Goal: Task Accomplishment & Management: Use online tool/utility

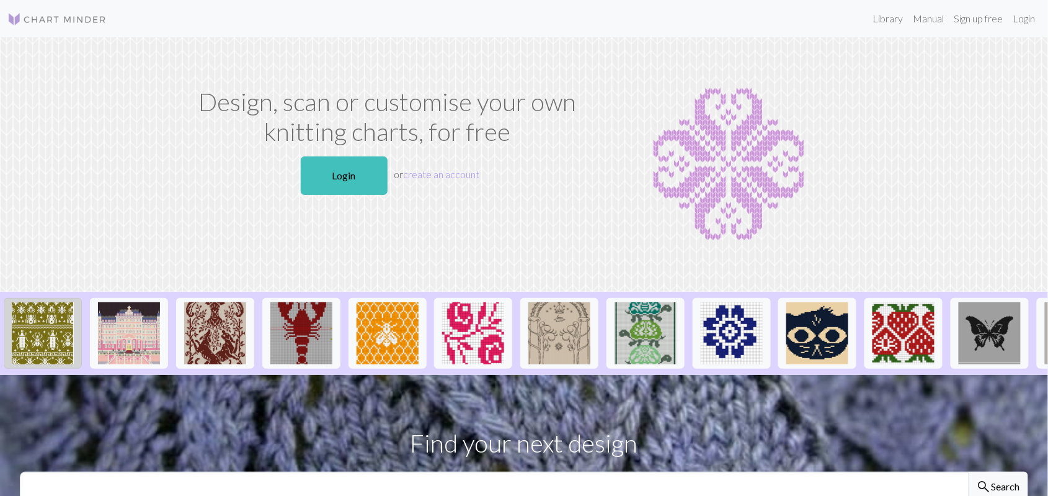
click at [45, 345] on img at bounding box center [43, 333] width 62 height 62
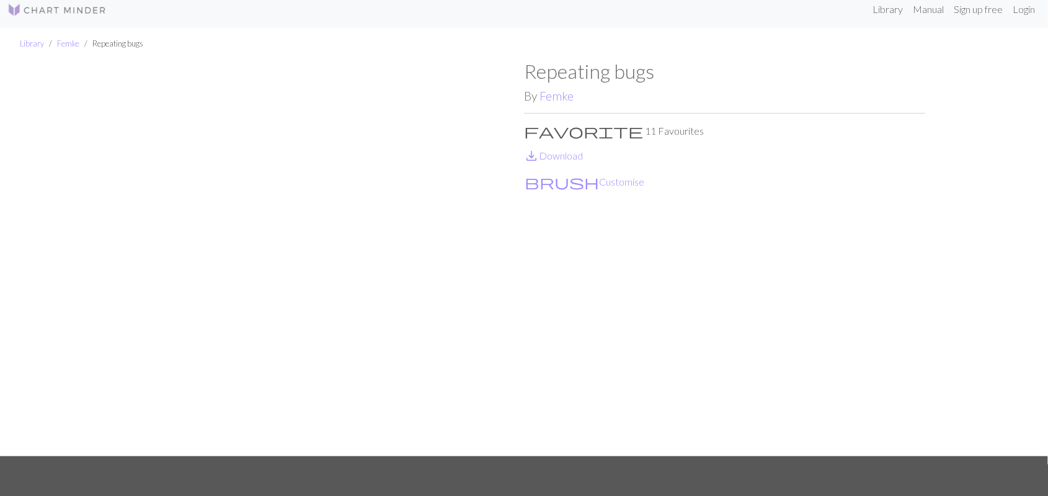
scroll to position [10, 0]
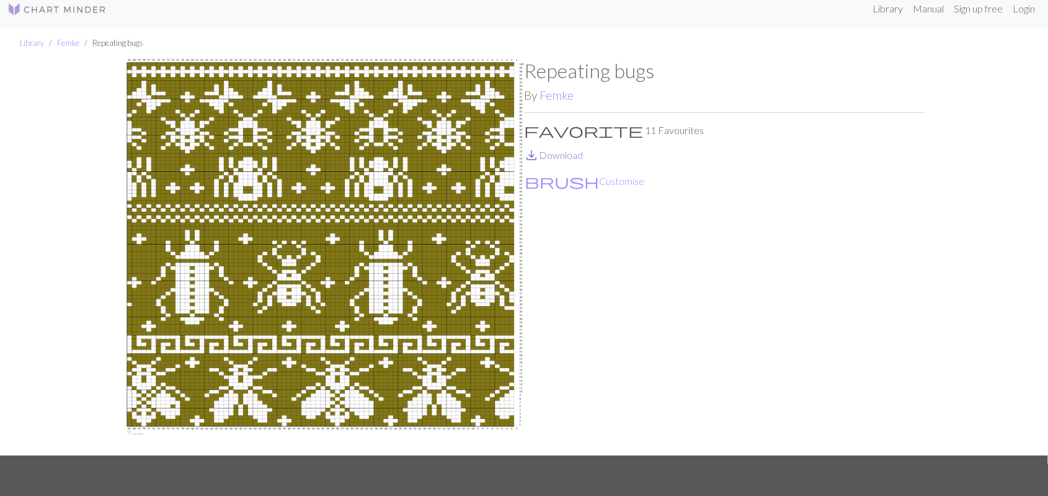
click at [578, 158] on link "save_alt Download" at bounding box center [553, 155] width 59 height 12
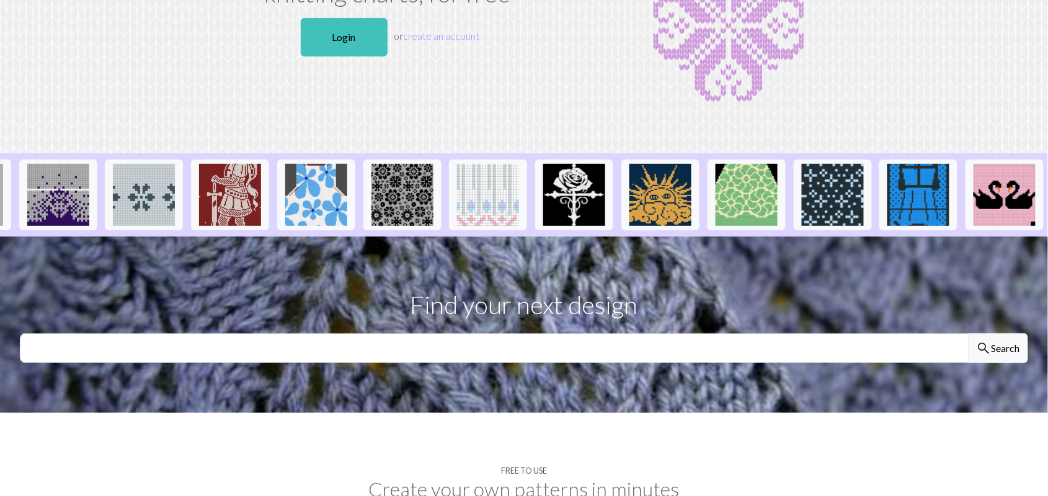
scroll to position [139, 0]
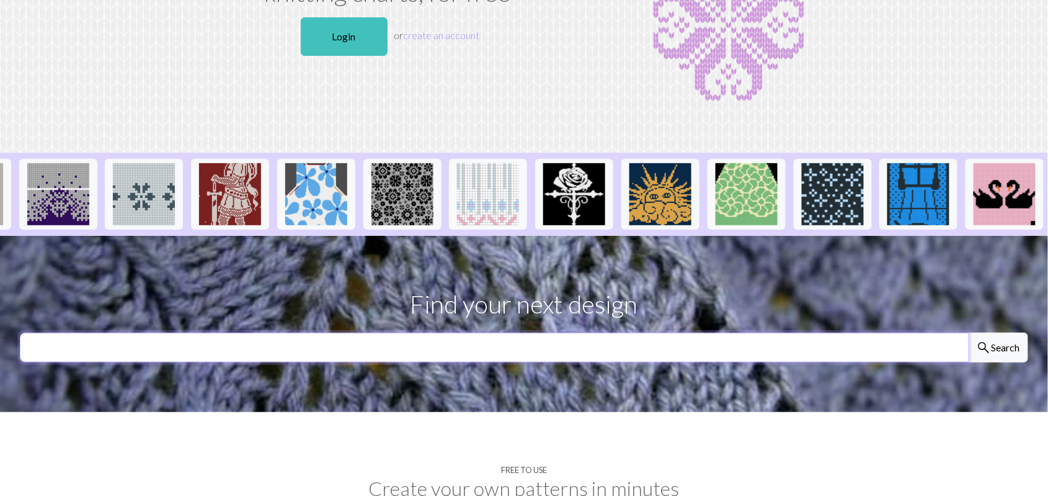
click at [790, 360] on input "text" at bounding box center [495, 347] width 950 height 30
type input "bugfs"
click at [969, 332] on button "search Search" at bounding box center [999, 347] width 60 height 30
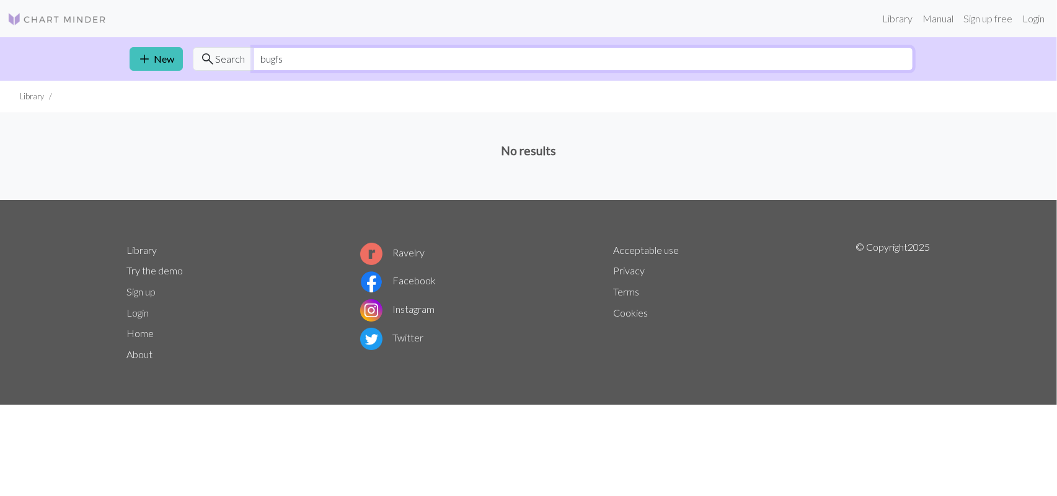
click at [420, 51] on input "bugfs" at bounding box center [583, 59] width 661 height 24
type input "bugs"
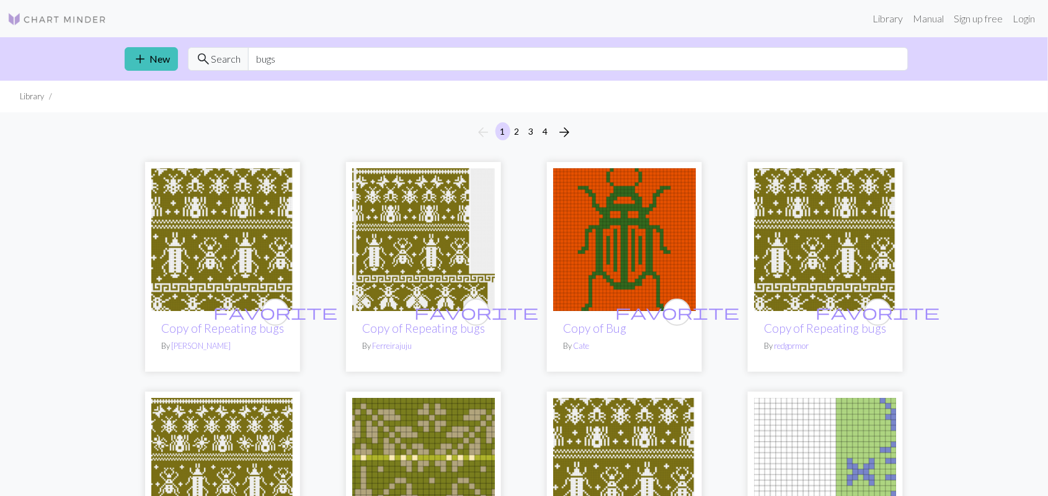
click at [96, 15] on img at bounding box center [56, 19] width 99 height 15
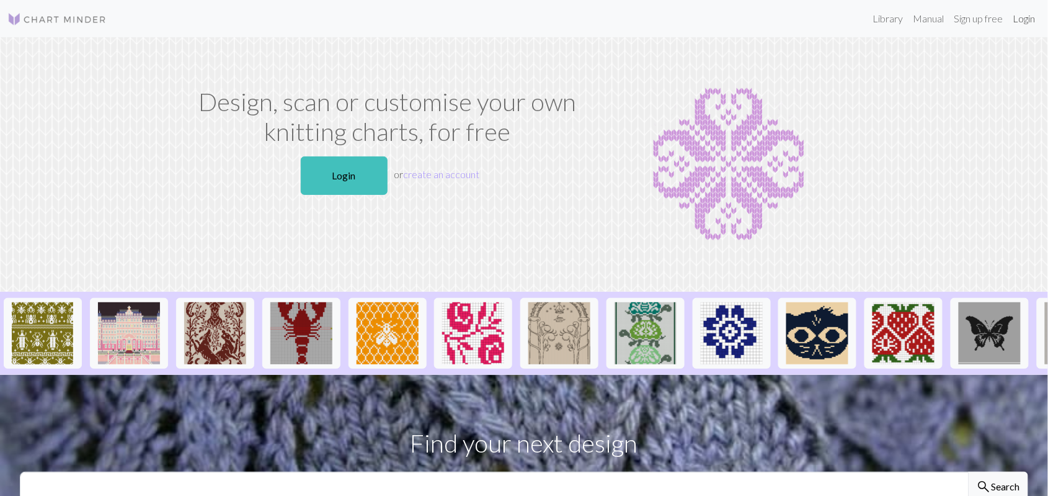
click at [1027, 19] on link "Login" at bounding box center [1024, 18] width 32 height 25
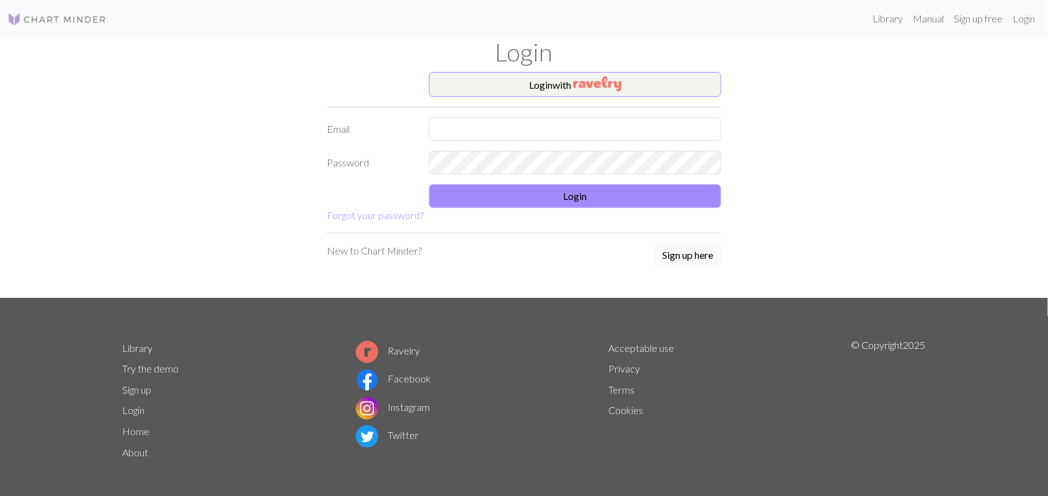
click at [607, 113] on form "Login with Email Password Login Forgot your password?" at bounding box center [524, 147] width 394 height 151
click at [605, 130] on input "text" at bounding box center [575, 129] width 292 height 24
click at [587, 86] on img "button" at bounding box center [598, 83] width 48 height 15
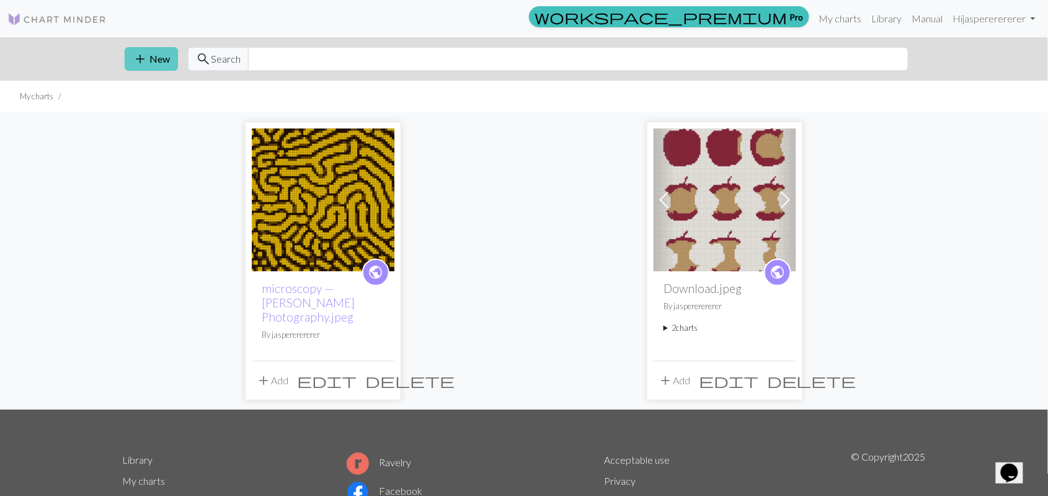
click at [157, 56] on button "add New" at bounding box center [151, 59] width 53 height 24
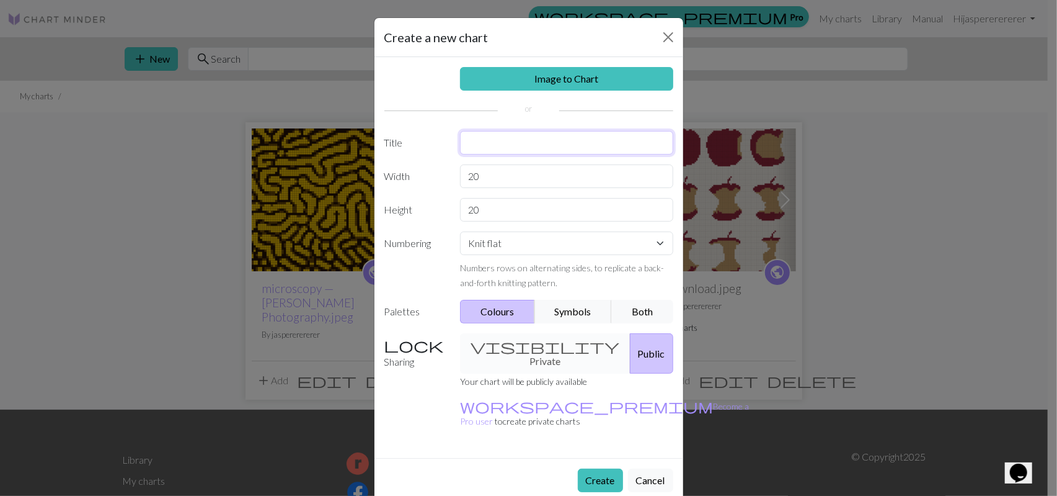
click at [493, 142] on input "text" at bounding box center [566, 143] width 213 height 24
type input "yus mice"
click at [532, 174] on input "20" at bounding box center [566, 176] width 213 height 24
type input "80"
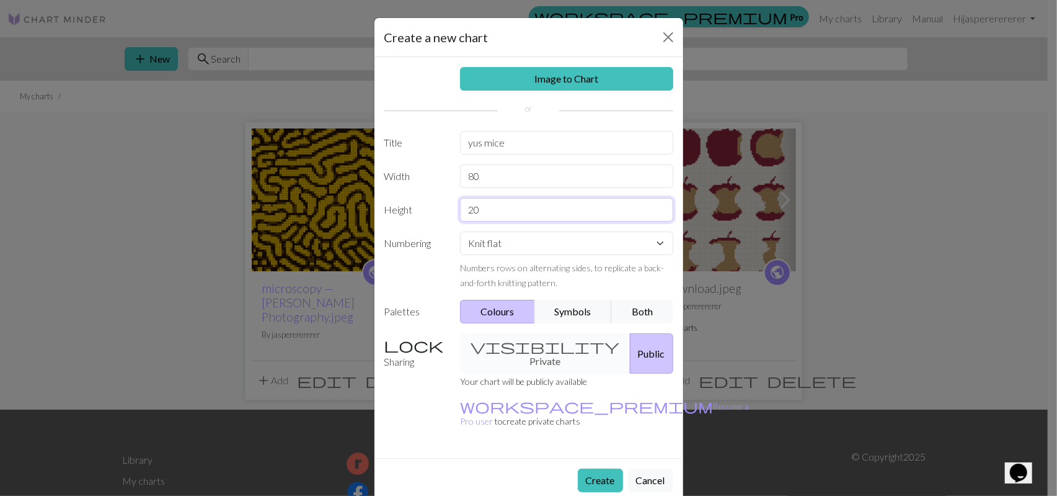
click at [523, 215] on input "20" at bounding box center [566, 210] width 213 height 24
type input "40"
click at [545, 246] on select "Knit flat Knit in the round Lace knitting Cross stitch" at bounding box center [566, 243] width 213 height 24
select select "round"
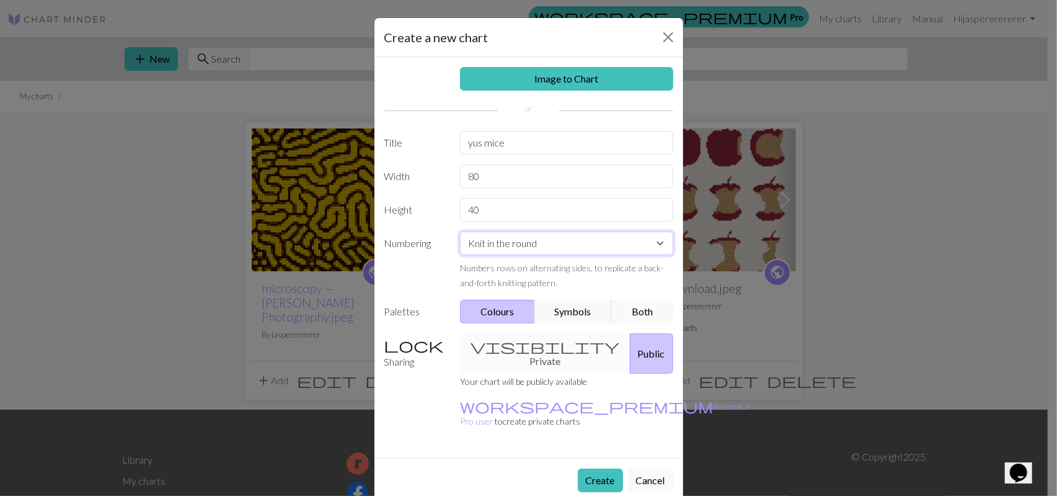
click at [460, 231] on select "Knit flat Knit in the round Lace knitting Cross stitch" at bounding box center [566, 243] width 213 height 24
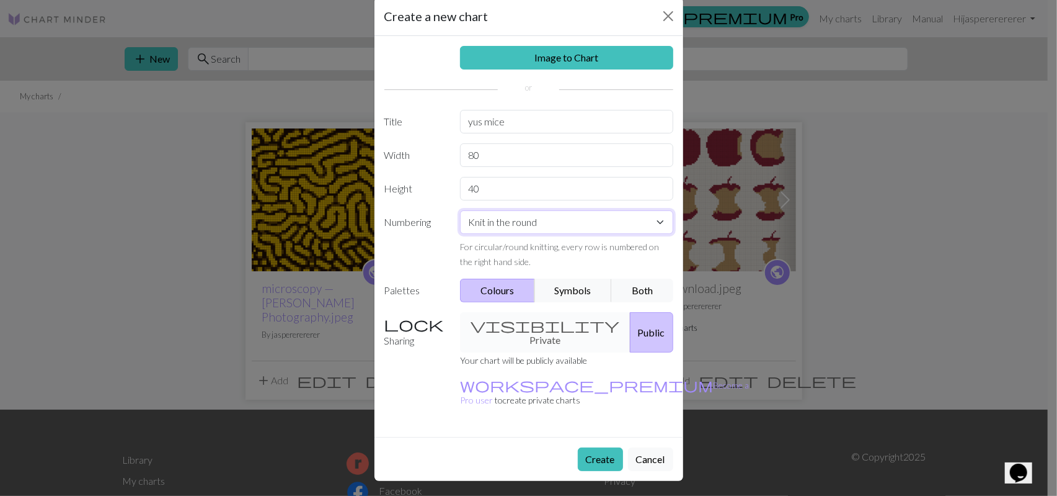
scroll to position [22, 0]
click at [610, 455] on button "Create" at bounding box center [600, 459] width 45 height 24
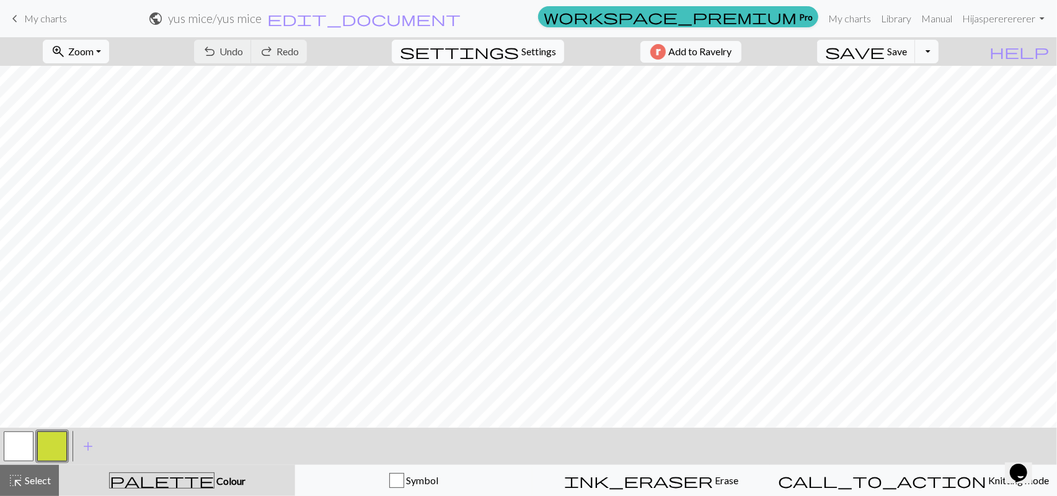
click at [504, 53] on span "settings" at bounding box center [459, 51] width 119 height 17
select select "aran"
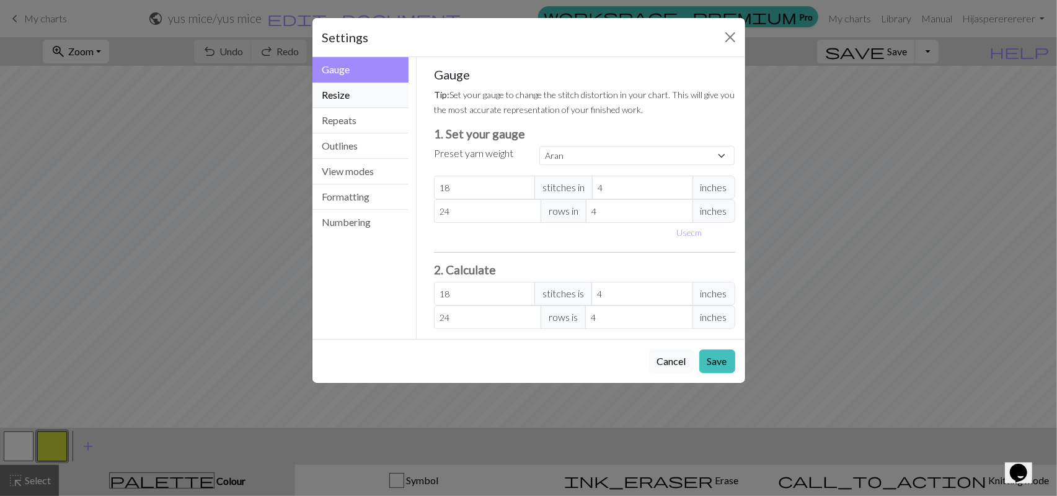
click at [349, 97] on button "Resize" at bounding box center [361, 94] width 97 height 25
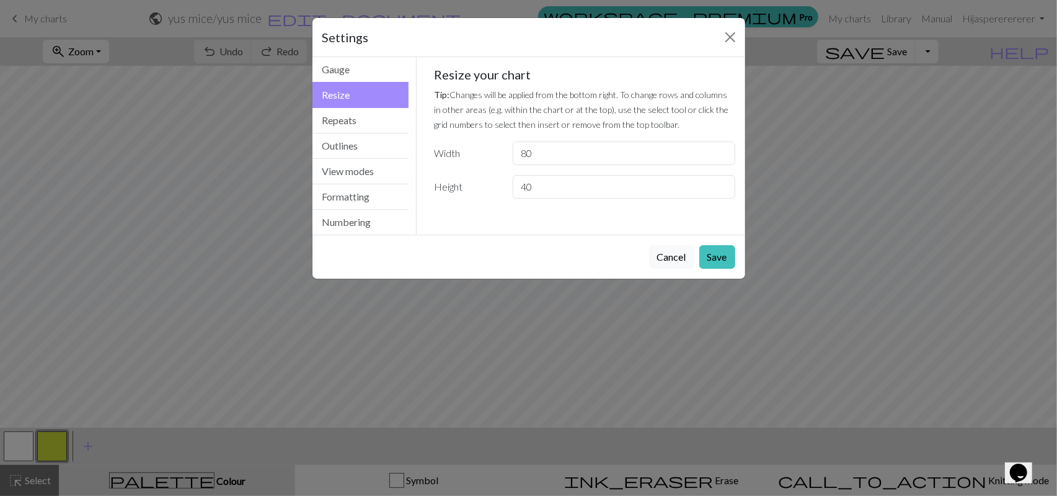
click at [739, 25] on div "Settings" at bounding box center [529, 37] width 433 height 39
click at [735, 39] on button "Close" at bounding box center [731, 37] width 20 height 20
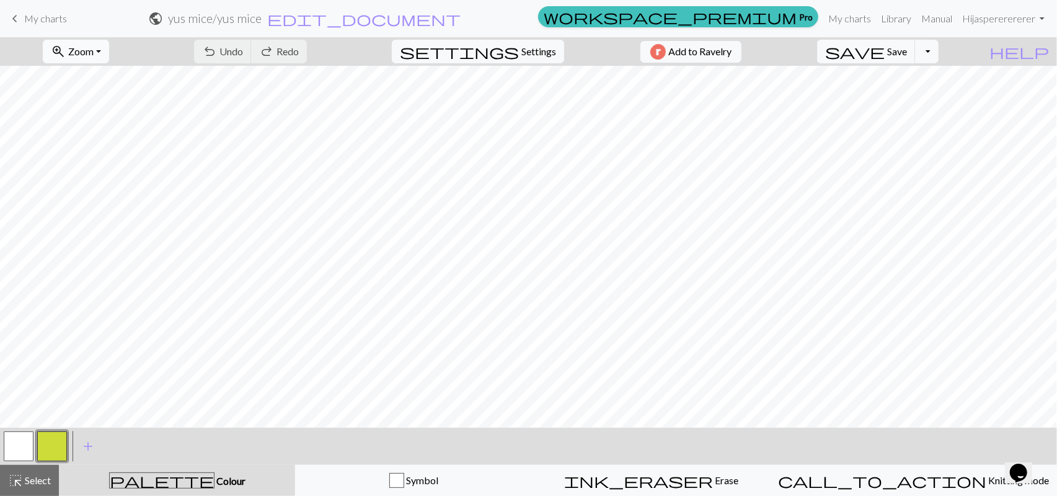
click at [101, 51] on button "zoom_in Zoom Zoom" at bounding box center [76, 52] width 66 height 24
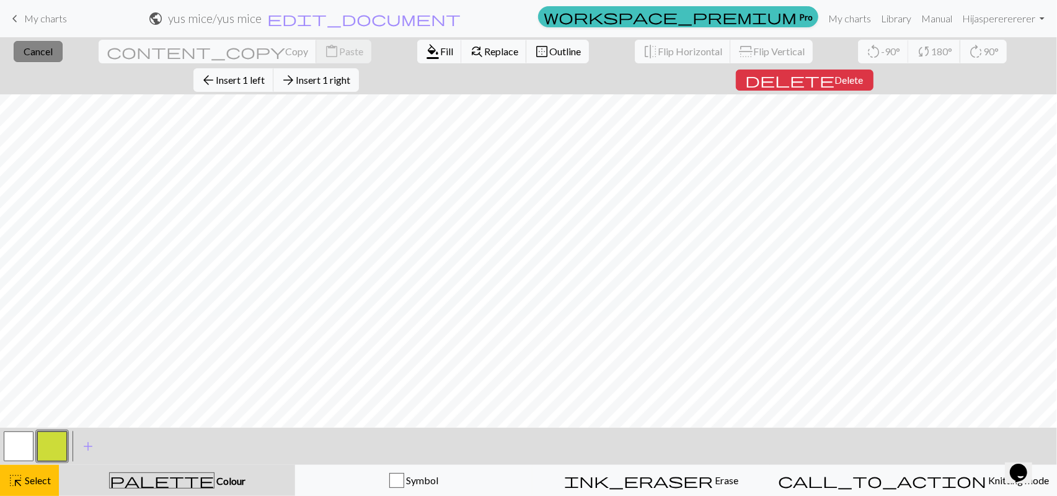
click at [48, 54] on span "Cancel" at bounding box center [38, 51] width 29 height 12
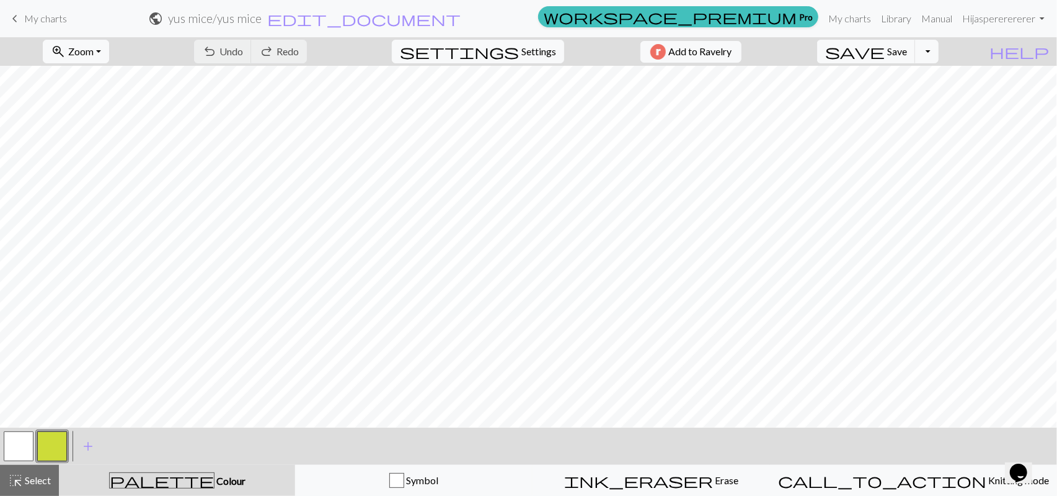
click at [47, 445] on button "button" at bounding box center [52, 446] width 30 height 30
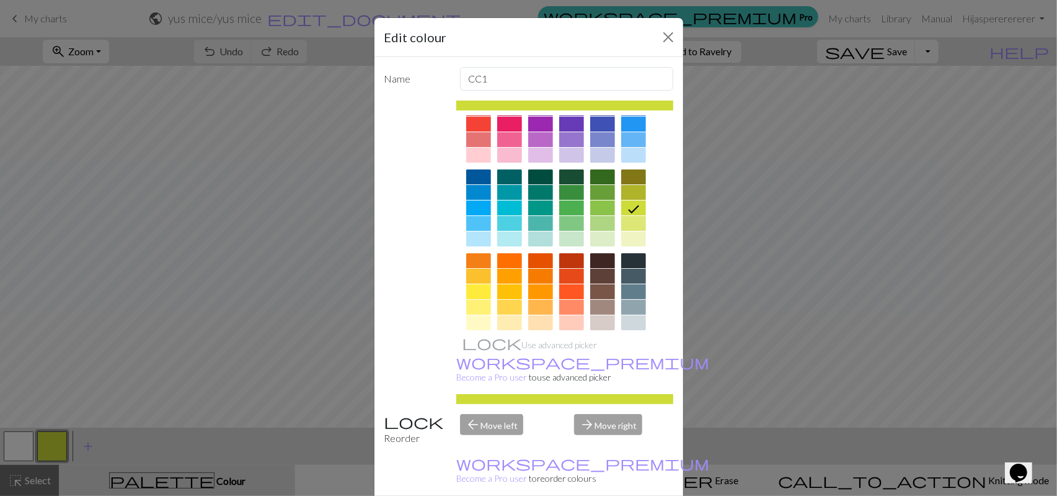
scroll to position [41, 0]
click at [597, 272] on div at bounding box center [602, 274] width 25 height 15
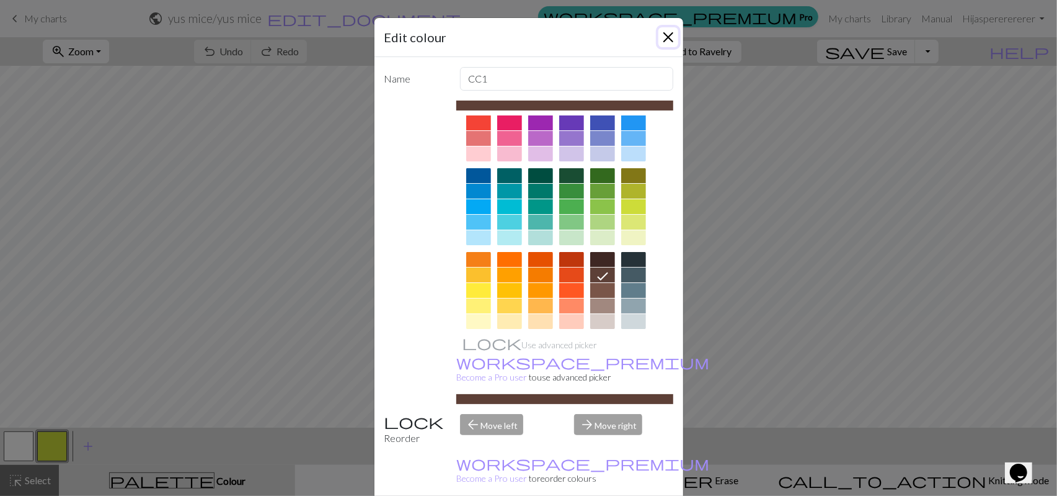
click at [661, 35] on button "Close" at bounding box center [669, 37] width 20 height 20
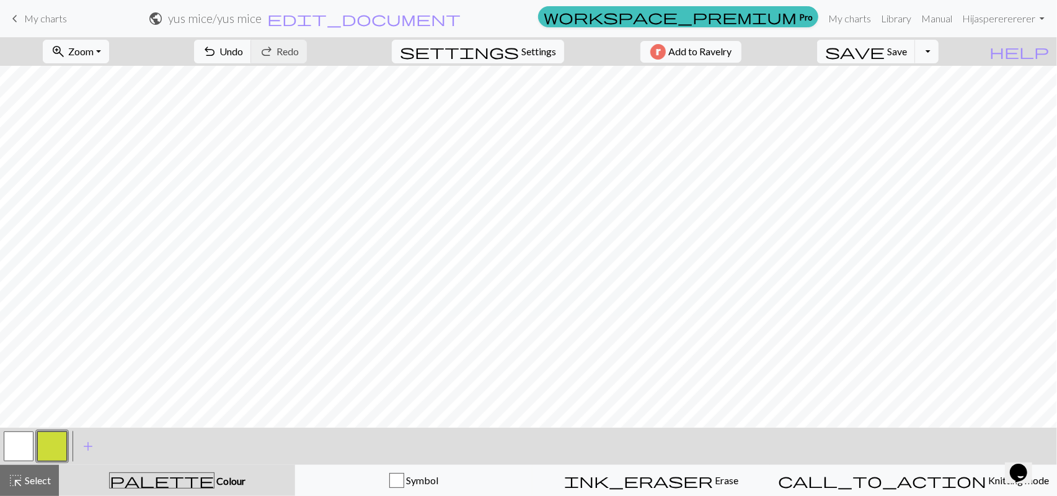
click at [53, 438] on button "button" at bounding box center [52, 446] width 30 height 30
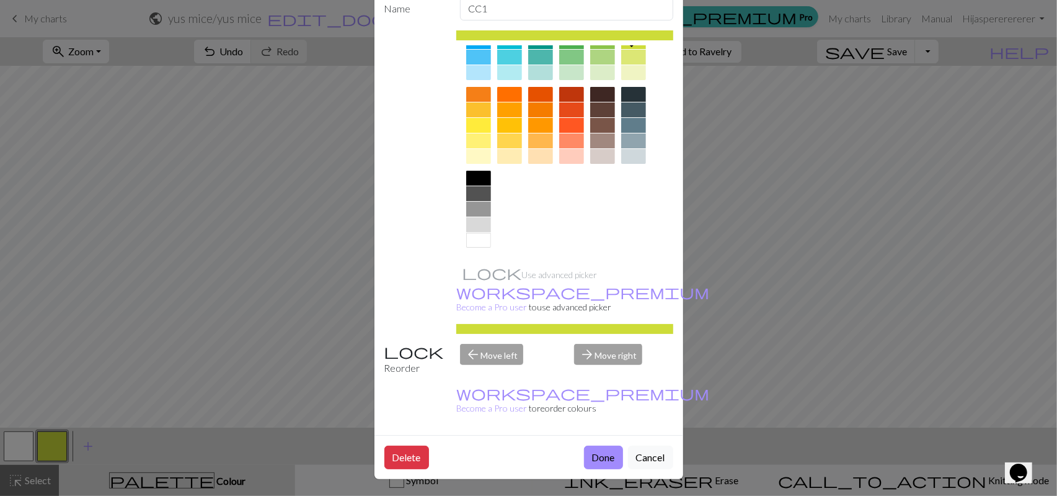
scroll to position [0, 0]
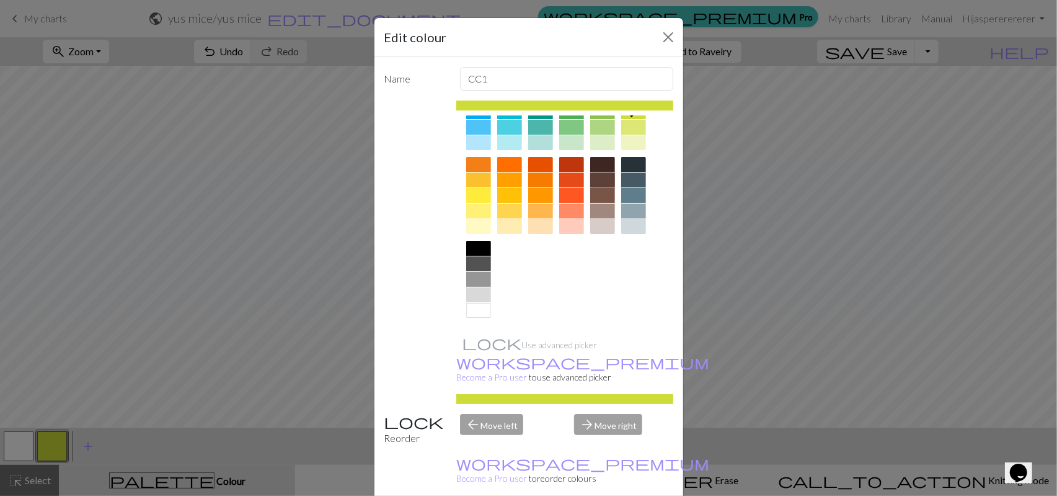
click at [598, 186] on div at bounding box center [602, 179] width 25 height 15
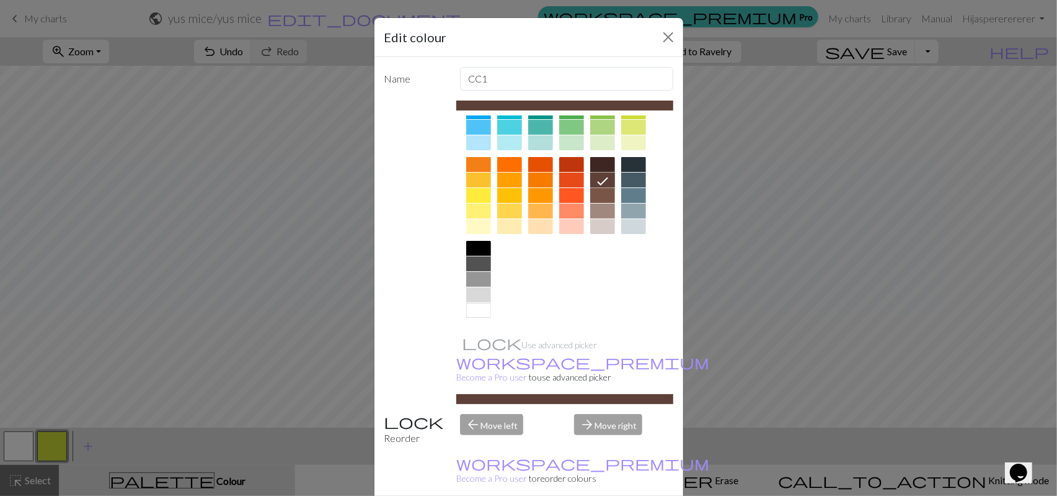
scroll to position [70, 0]
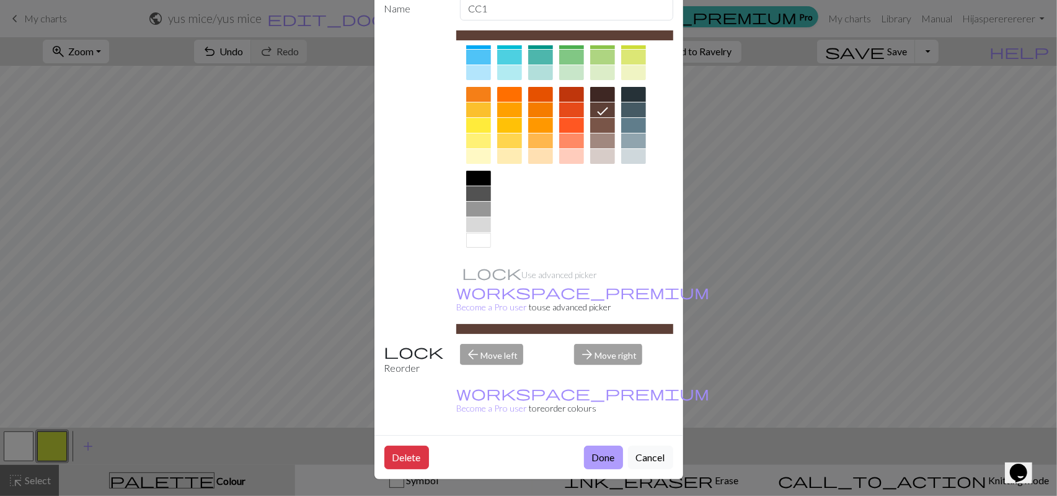
click at [602, 455] on button "Done" at bounding box center [603, 457] width 39 height 24
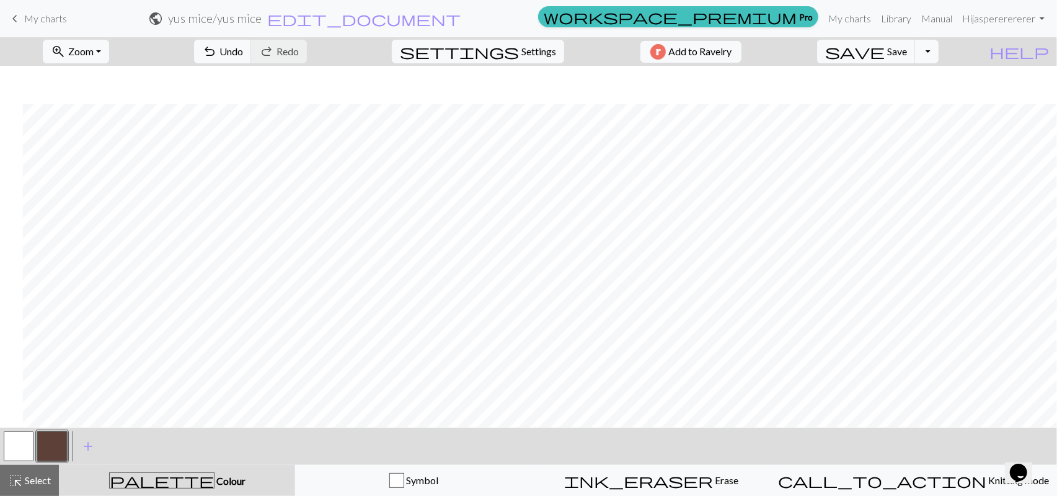
scroll to position [199, 24]
click at [29, 447] on button "button" at bounding box center [19, 446] width 30 height 30
click at [43, 451] on button "button" at bounding box center [52, 446] width 30 height 30
click at [22, 445] on button "button" at bounding box center [19, 446] width 30 height 30
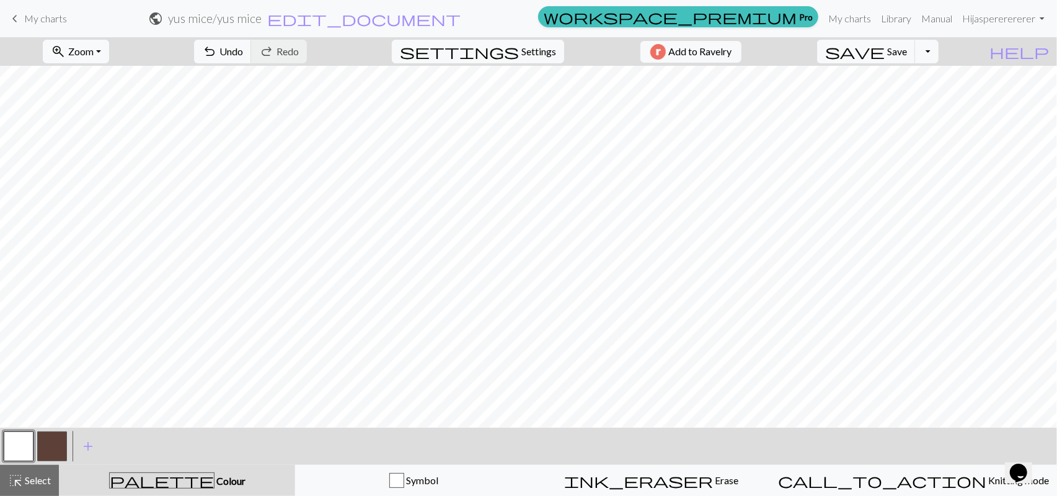
click at [56, 447] on button "button" at bounding box center [52, 446] width 30 height 30
click at [94, 52] on button "zoom_in Zoom Zoom" at bounding box center [76, 52] width 66 height 24
click at [84, 169] on button "100%" at bounding box center [92, 169] width 98 height 20
click at [96, 47] on button "zoom_in Zoom Zoom" at bounding box center [76, 52] width 66 height 24
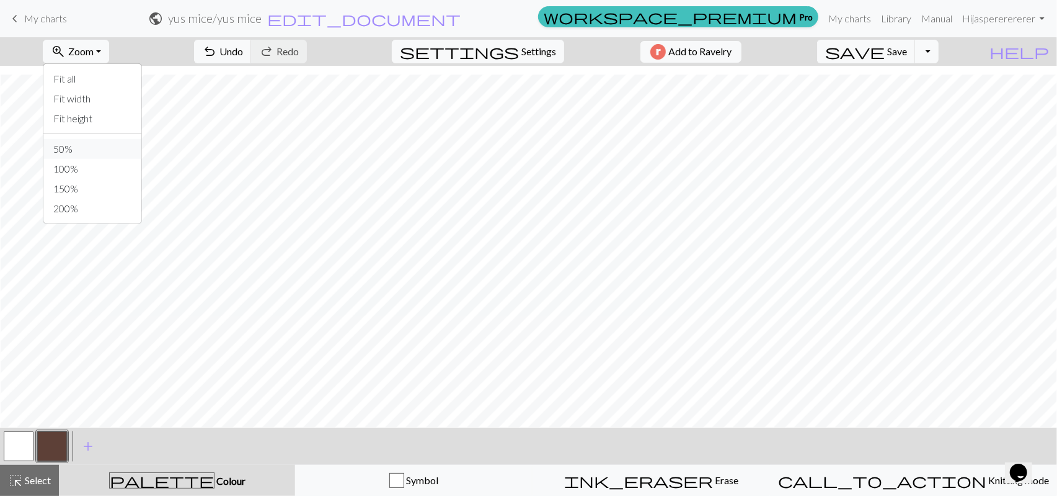
click at [77, 143] on button "50%" at bounding box center [92, 149] width 98 height 20
click at [22, 448] on button "button" at bounding box center [19, 446] width 30 height 30
click at [51, 445] on button "button" at bounding box center [52, 446] width 30 height 30
click at [25, 441] on button "button" at bounding box center [19, 446] width 30 height 30
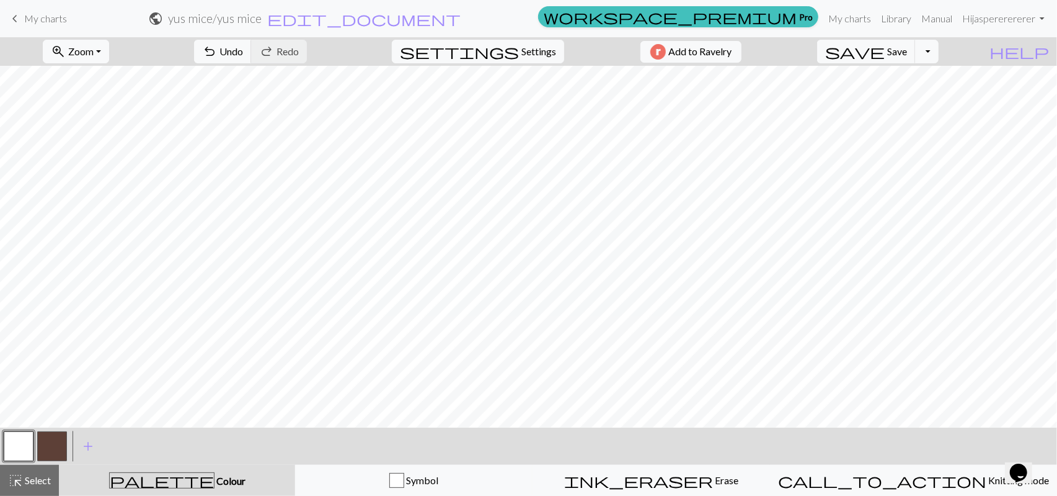
click at [51, 440] on button "button" at bounding box center [52, 446] width 30 height 30
click at [26, 443] on button "button" at bounding box center [19, 446] width 30 height 30
click at [59, 445] on button "button" at bounding box center [52, 446] width 30 height 30
click at [17, 454] on button "button" at bounding box center [19, 446] width 30 height 30
click at [56, 446] on button "button" at bounding box center [52, 446] width 30 height 30
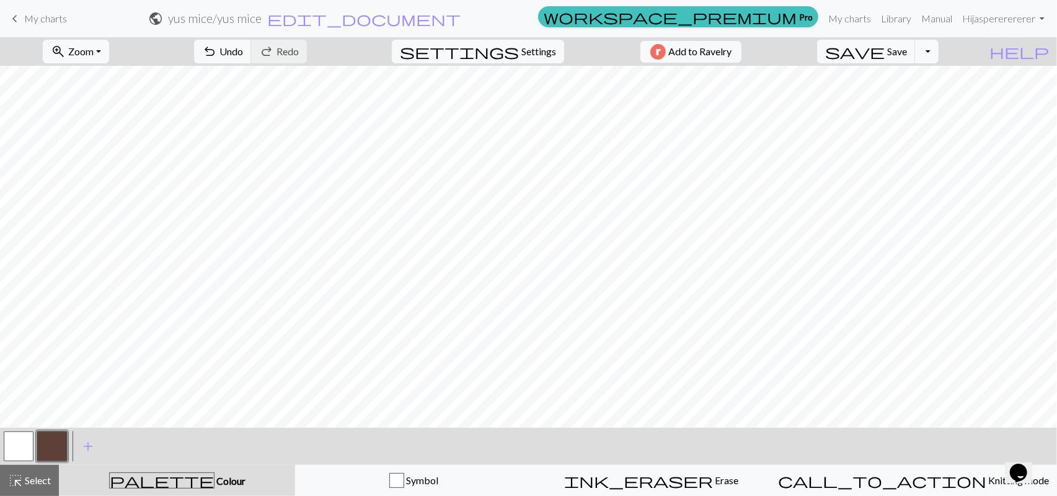
click at [16, 447] on button "button" at bounding box center [19, 446] width 30 height 30
click at [59, 447] on button "button" at bounding box center [52, 446] width 30 height 30
click at [20, 438] on button "button" at bounding box center [19, 446] width 30 height 30
click at [17, 438] on button "button" at bounding box center [19, 446] width 30 height 30
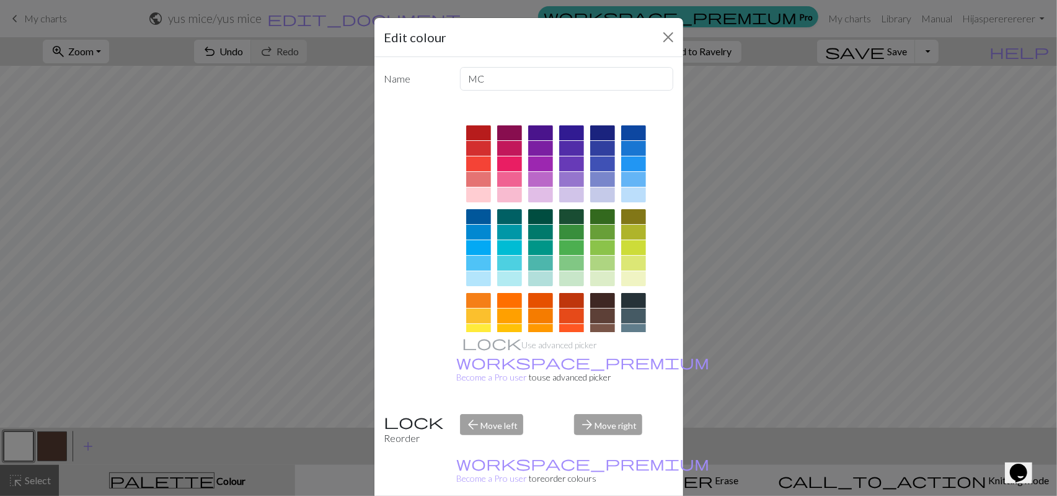
click at [151, 383] on div "Edit colour Name MC Use advanced picker workspace_premium Become a Pro user to …" at bounding box center [528, 248] width 1057 height 496
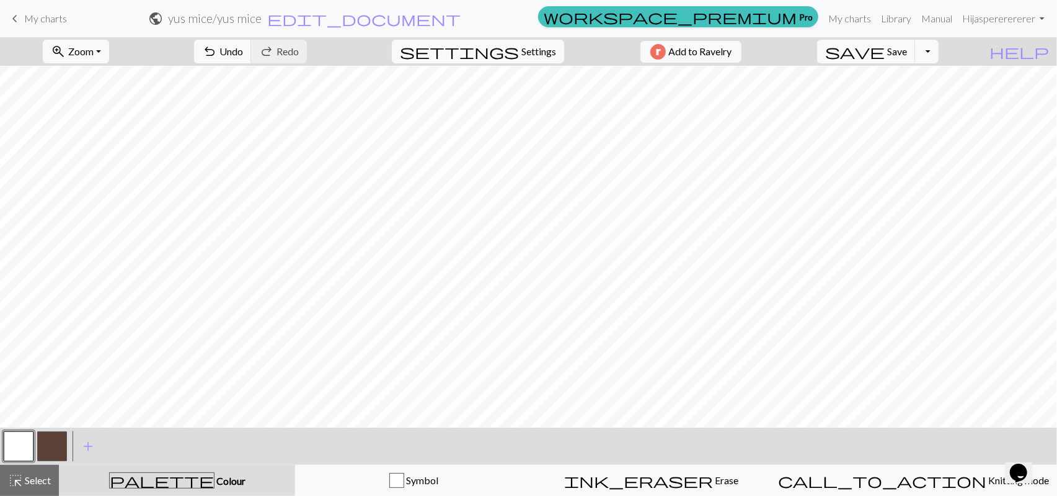
click at [61, 444] on button "button" at bounding box center [52, 446] width 30 height 30
click at [21, 441] on button "button" at bounding box center [19, 446] width 30 height 30
click at [56, 448] on button "button" at bounding box center [52, 446] width 30 height 30
click at [19, 445] on button "button" at bounding box center [19, 446] width 30 height 30
click at [55, 449] on button "button" at bounding box center [52, 446] width 30 height 30
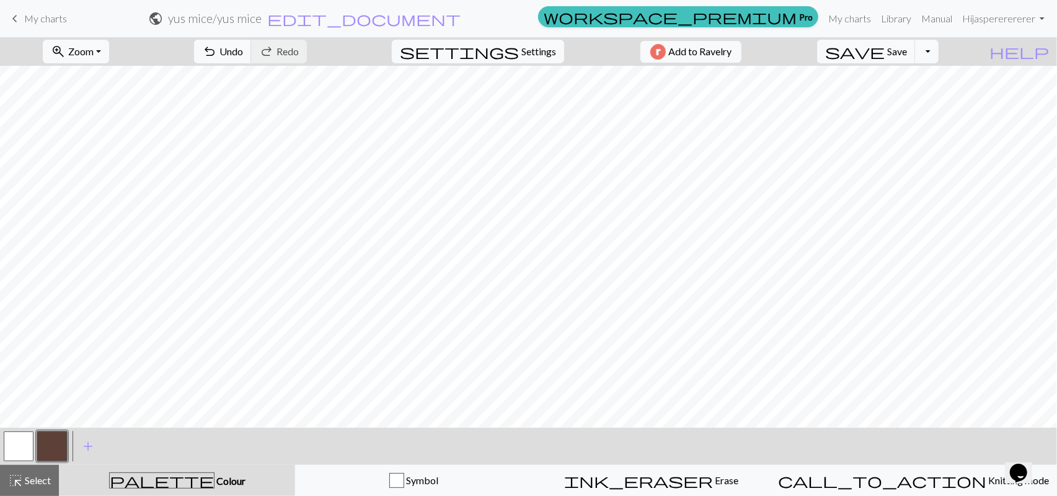
click at [24, 443] on button "button" at bounding box center [19, 446] width 30 height 30
click at [53, 447] on button "button" at bounding box center [52, 446] width 30 height 30
click at [25, 455] on button "button" at bounding box center [19, 446] width 30 height 30
click at [52, 456] on button "button" at bounding box center [52, 446] width 30 height 30
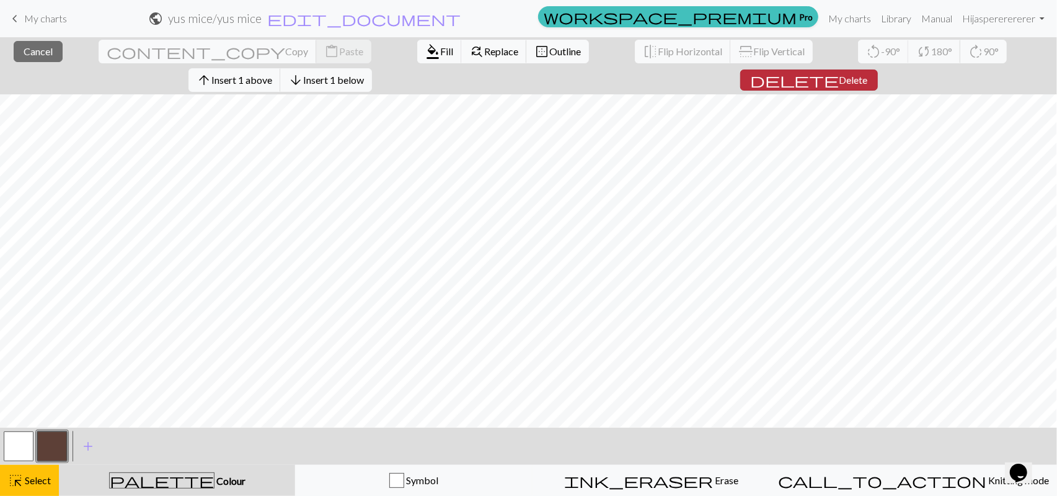
click at [834, 88] on span "delete" at bounding box center [794, 79] width 89 height 17
click at [825, 78] on span "delete" at bounding box center [794, 79] width 89 height 17
click at [813, 90] on div "close Cancel content_copy Copy content_paste Paste format_color_fill Fill find_…" at bounding box center [528, 65] width 1057 height 57
click at [813, 87] on span "delete" at bounding box center [794, 79] width 89 height 17
click at [811, 78] on span "delete" at bounding box center [794, 79] width 89 height 17
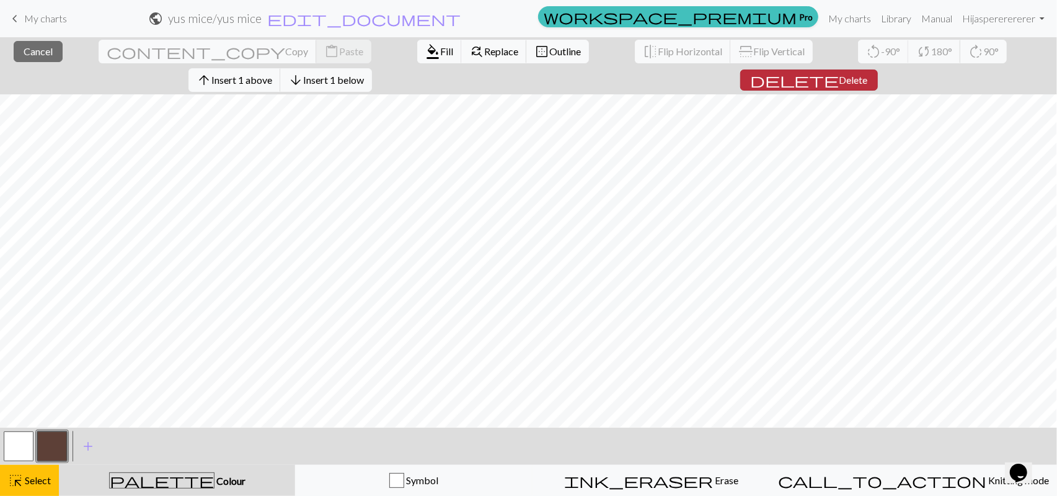
click at [839, 88] on button "delete Delete" at bounding box center [810, 79] width 138 height 21
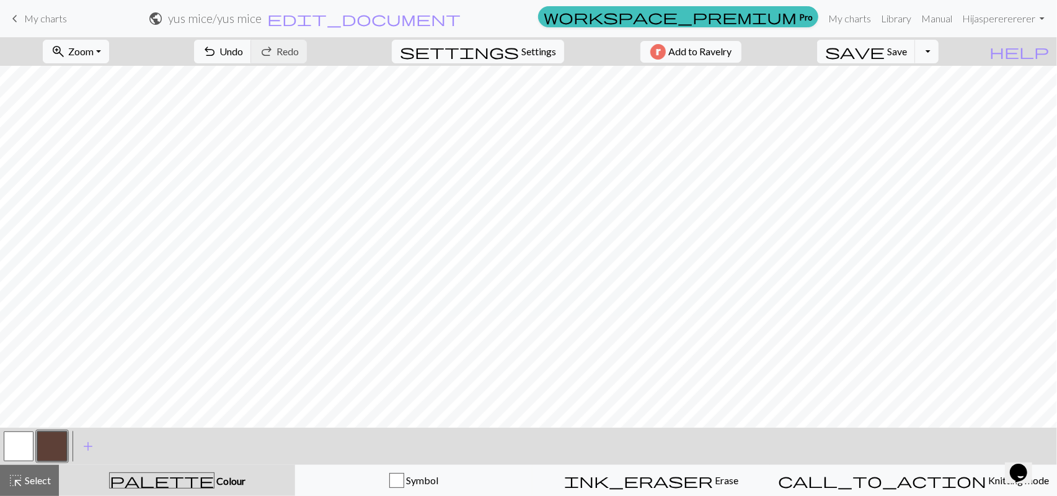
click at [19, 444] on button "button" at bounding box center [19, 446] width 30 height 30
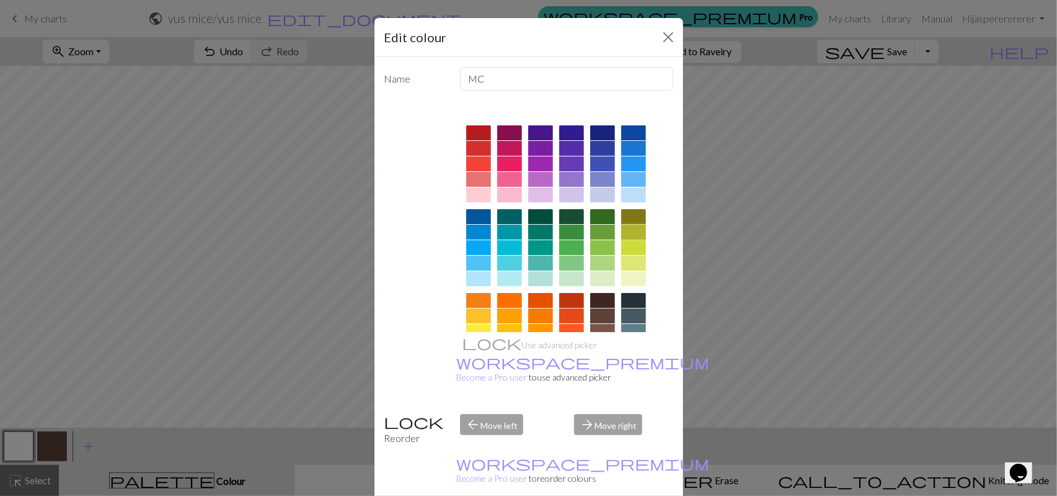
click at [630, 230] on div at bounding box center [633, 232] width 25 height 15
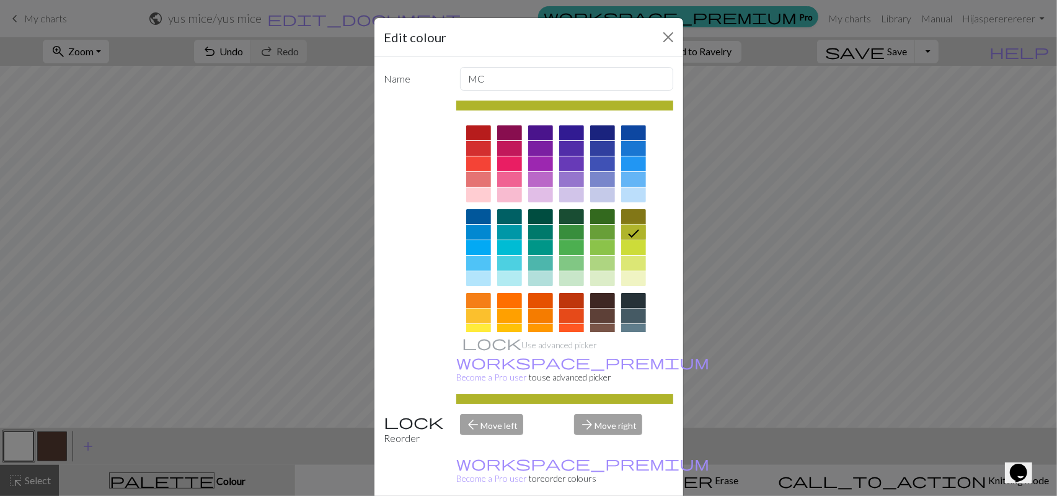
scroll to position [70, 0]
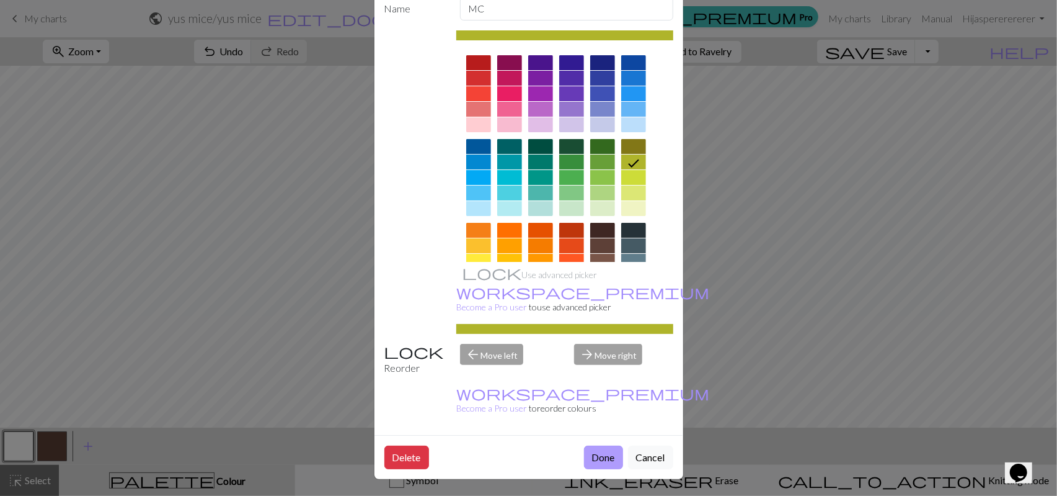
click at [597, 452] on button "Done" at bounding box center [603, 457] width 39 height 24
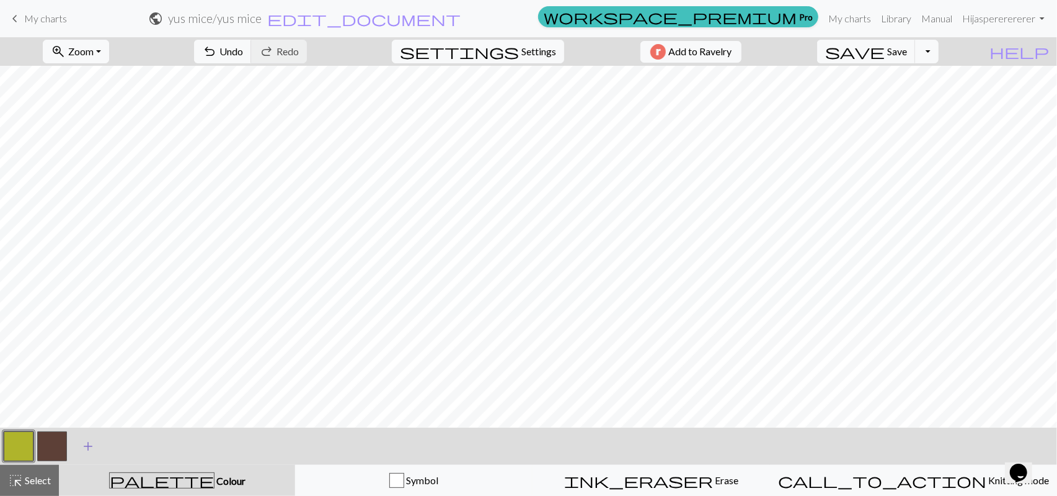
click at [84, 437] on span "add" at bounding box center [88, 445] width 15 height 17
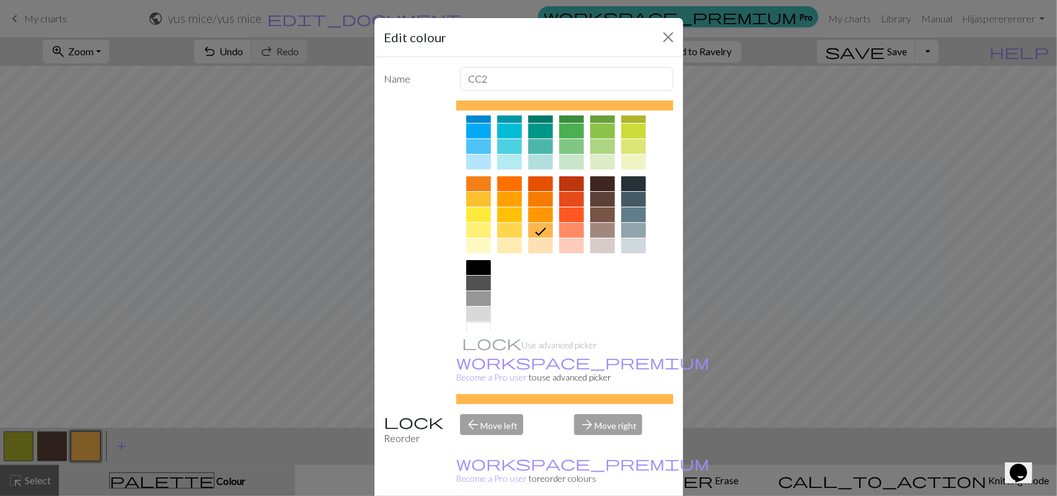
scroll to position [117, 0]
click at [603, 223] on div at bounding box center [602, 229] width 25 height 15
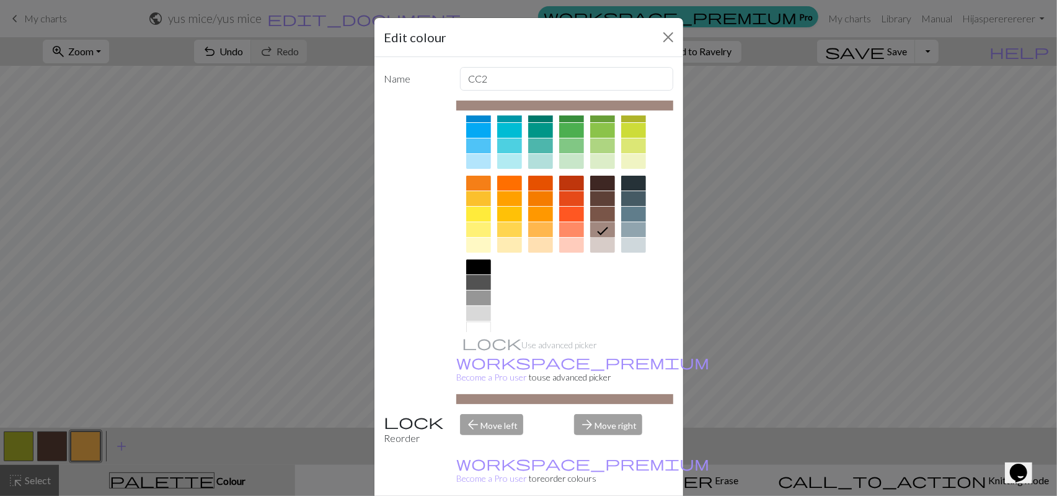
scroll to position [70, 0]
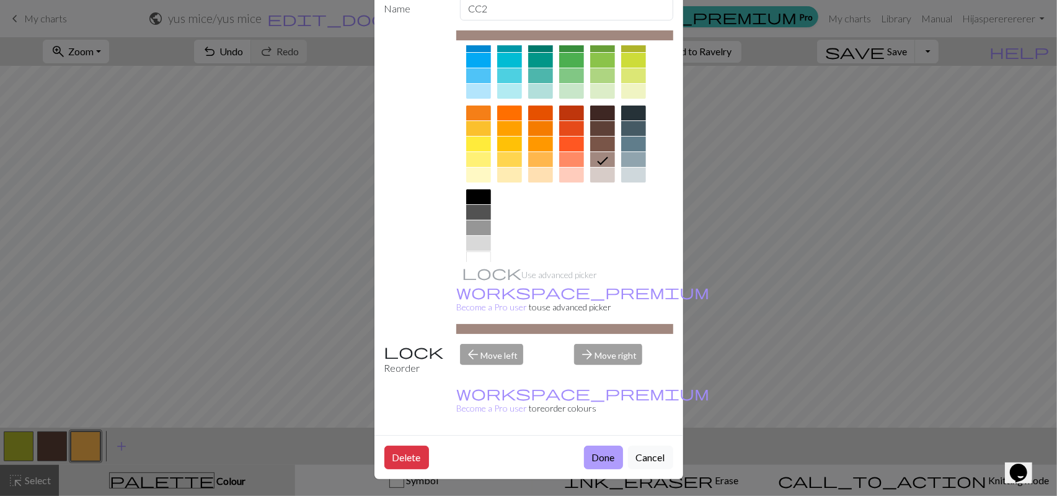
click at [595, 449] on button "Done" at bounding box center [603, 457] width 39 height 24
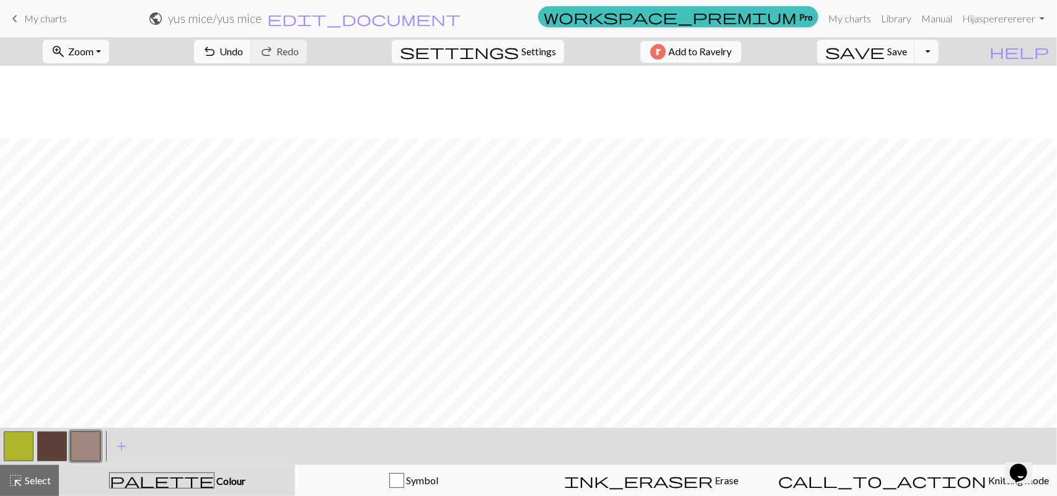
scroll to position [73, 0]
click at [51, 452] on button "button" at bounding box center [52, 446] width 30 height 30
click at [91, 447] on button "button" at bounding box center [86, 446] width 30 height 30
click at [51, 443] on button "button" at bounding box center [52, 446] width 30 height 30
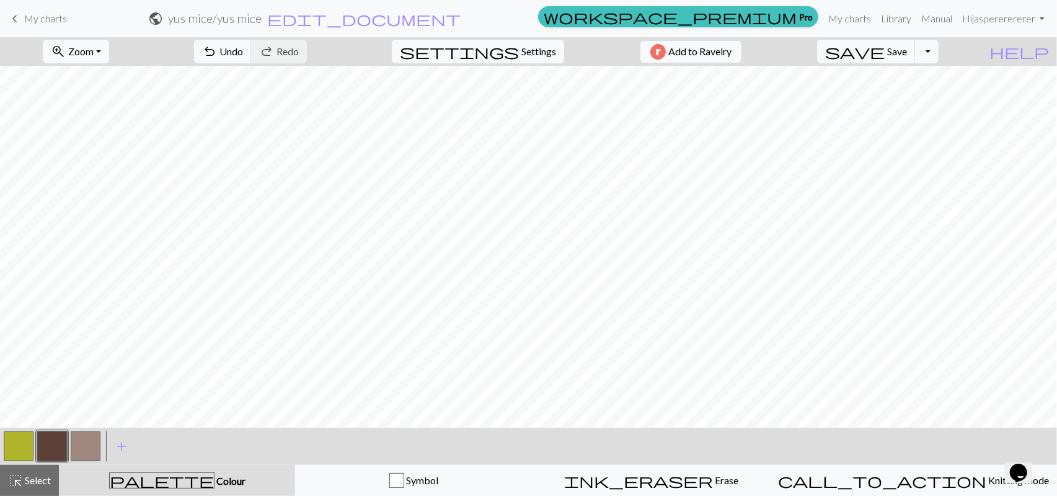
click at [87, 443] on button "button" at bounding box center [86, 446] width 30 height 30
click at [61, 451] on button "button" at bounding box center [52, 446] width 30 height 30
click at [79, 451] on button "button" at bounding box center [86, 446] width 30 height 30
click at [46, 452] on button "button" at bounding box center [52, 446] width 30 height 30
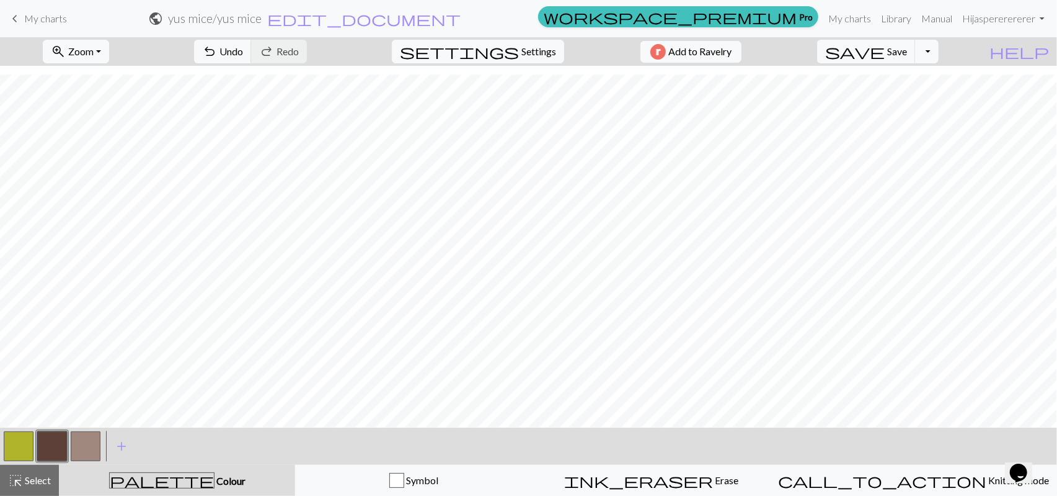
click at [82, 450] on button "button" at bounding box center [86, 446] width 30 height 30
click at [79, 53] on span "Zoom" at bounding box center [80, 51] width 25 height 12
click at [76, 171] on button "100%" at bounding box center [92, 169] width 98 height 20
click at [78, 58] on button "zoom_in Zoom Zoom" at bounding box center [76, 52] width 66 height 24
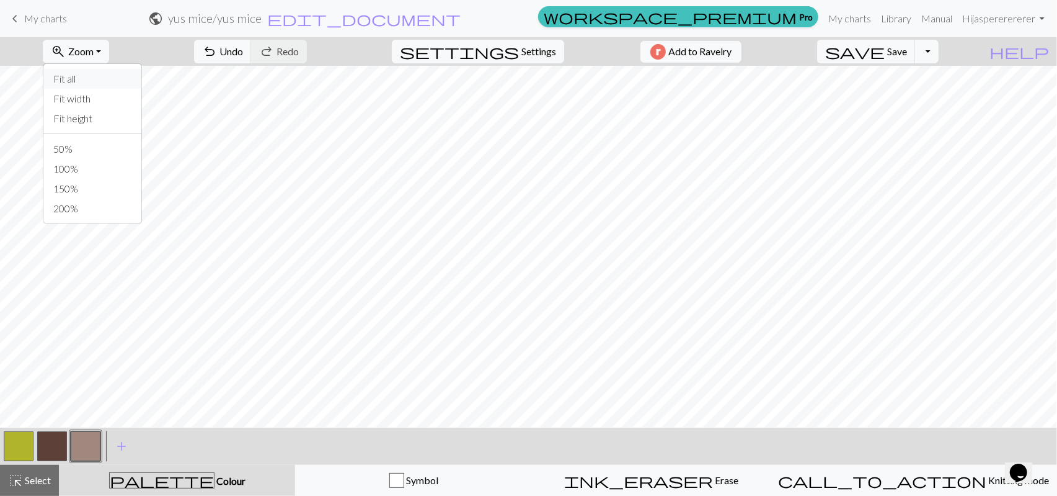
click at [81, 80] on button "Fit all" at bounding box center [92, 79] width 98 height 20
click at [932, 60] on button "Toggle Dropdown" at bounding box center [927, 52] width 24 height 24
click at [792, 96] on button "save_alt Download" at bounding box center [836, 99] width 205 height 20
click at [895, 47] on div "Your download is being prepared..." at bounding box center [528, 29] width 1057 height 59
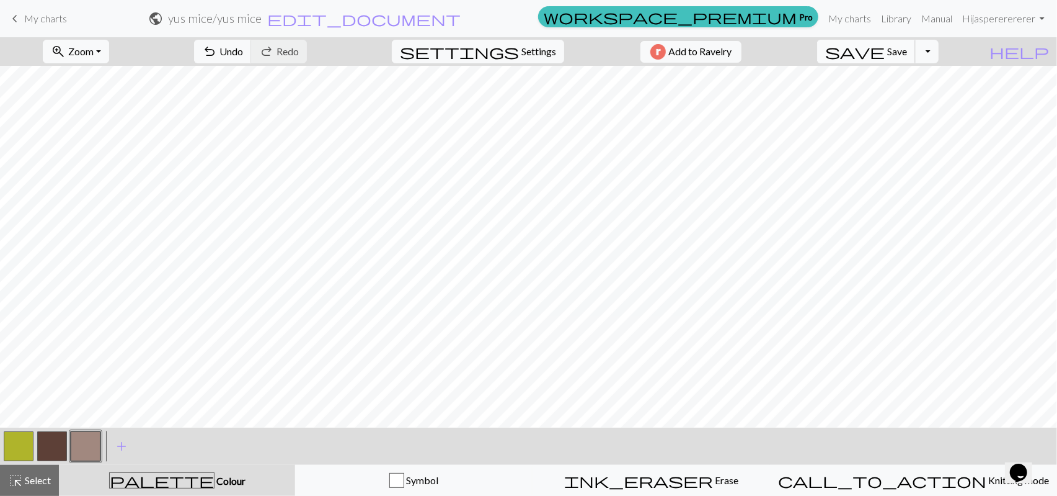
click at [858, 60] on button "save Save Save" at bounding box center [866, 52] width 99 height 24
click at [932, 59] on button "Toggle Dropdown" at bounding box center [927, 52] width 24 height 24
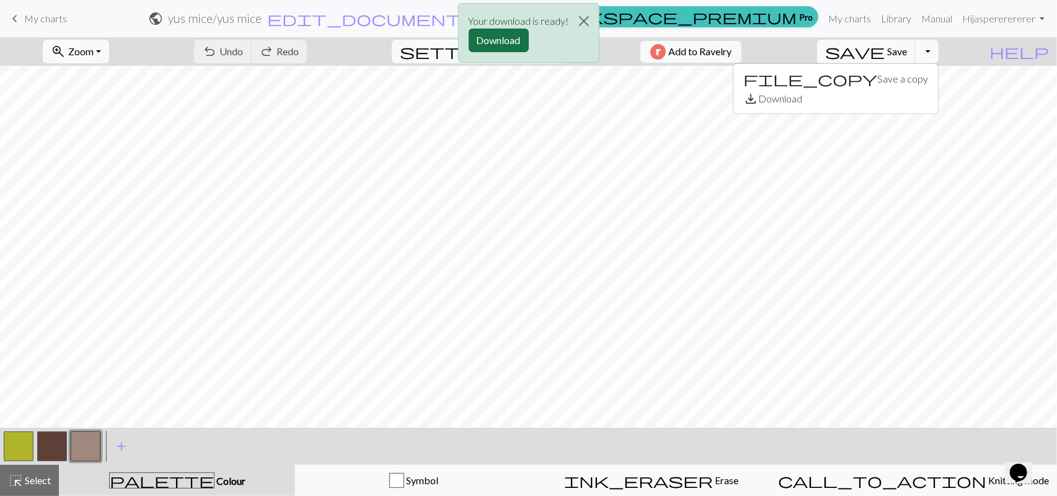
click at [507, 38] on button "Download" at bounding box center [499, 41] width 60 height 24
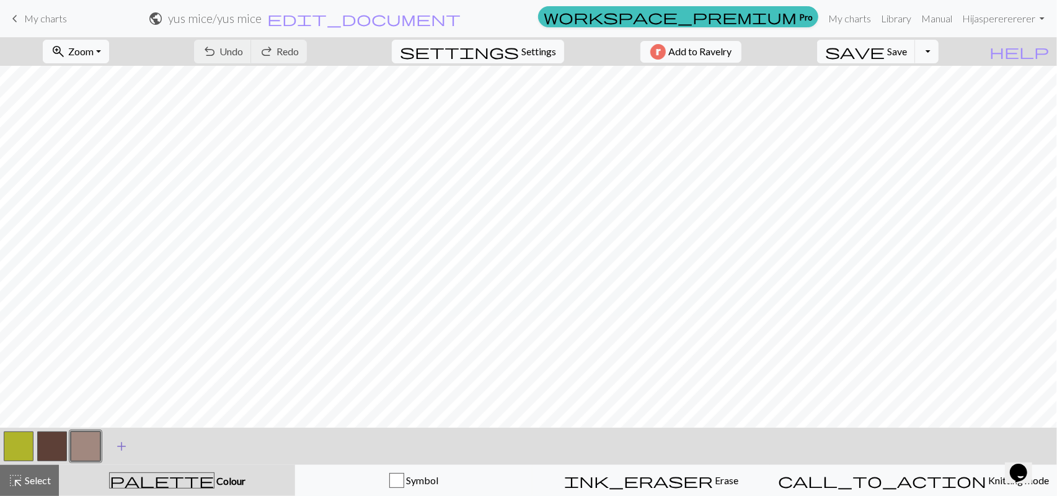
click at [128, 447] on button "add Add a colour" at bounding box center [121, 445] width 31 height 31
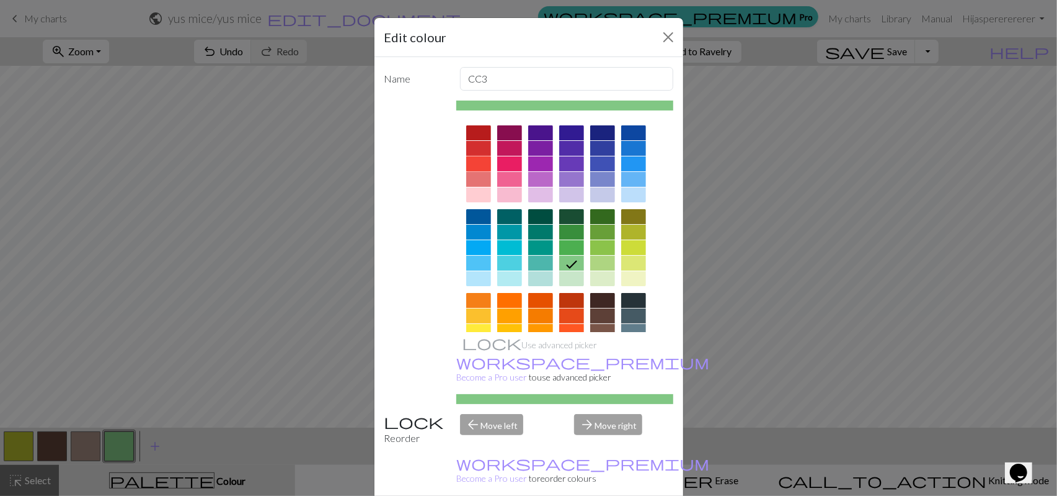
click at [476, 159] on div at bounding box center [478, 163] width 25 height 15
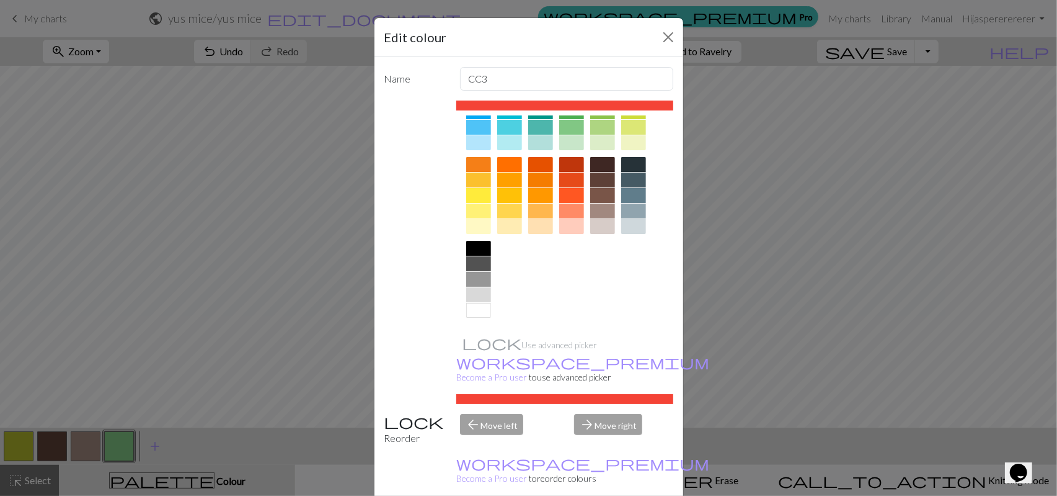
scroll to position [70, 0]
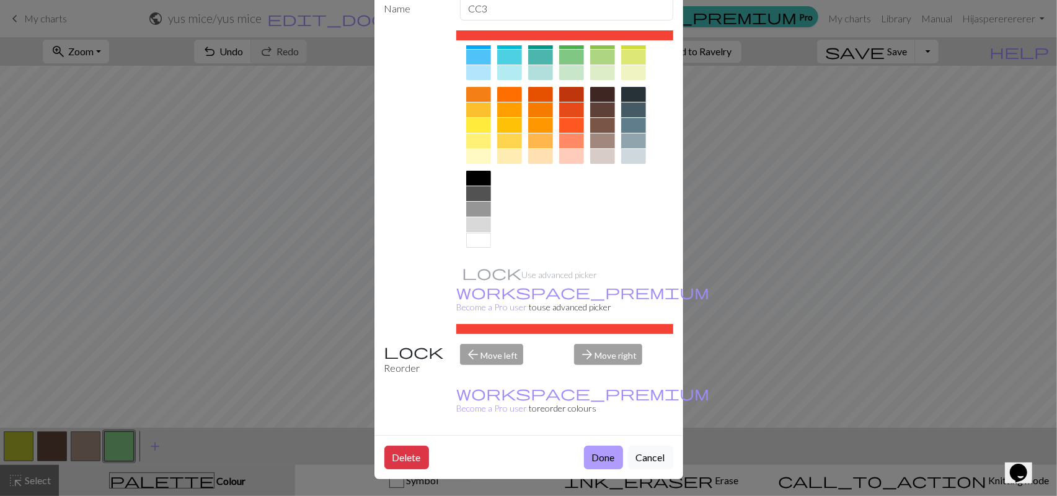
click at [597, 456] on button "Done" at bounding box center [603, 457] width 39 height 24
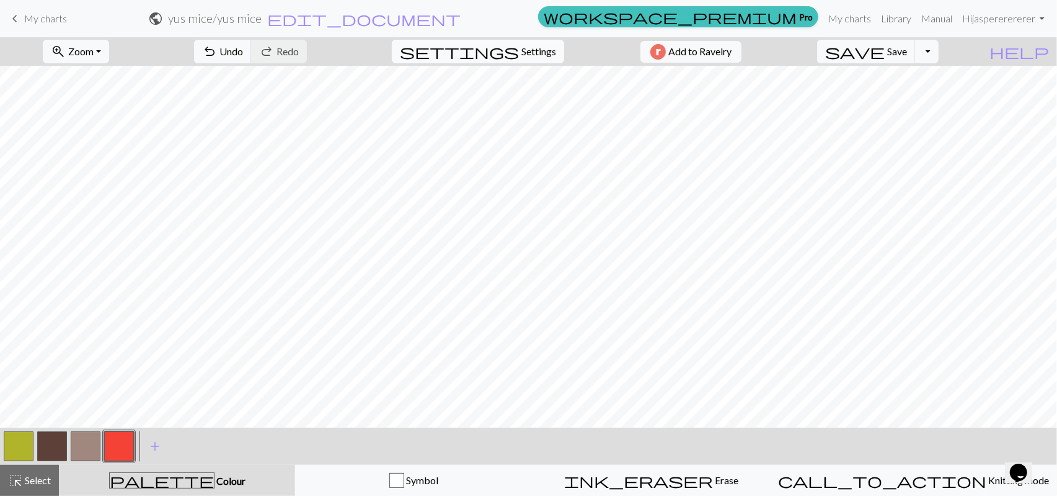
click at [546, 55] on span "Settings" at bounding box center [539, 51] width 35 height 15
select select "aran"
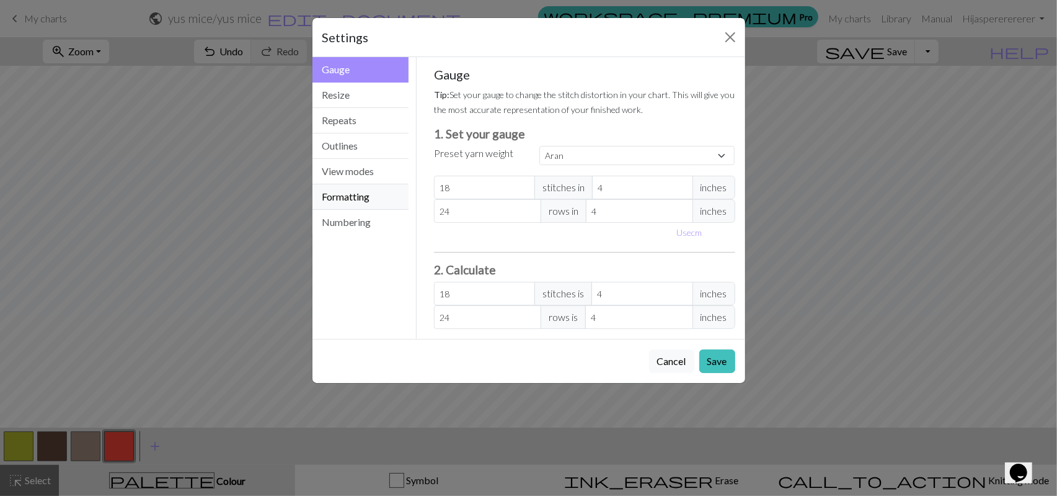
click at [344, 192] on button "Formatting" at bounding box center [361, 196] width 97 height 25
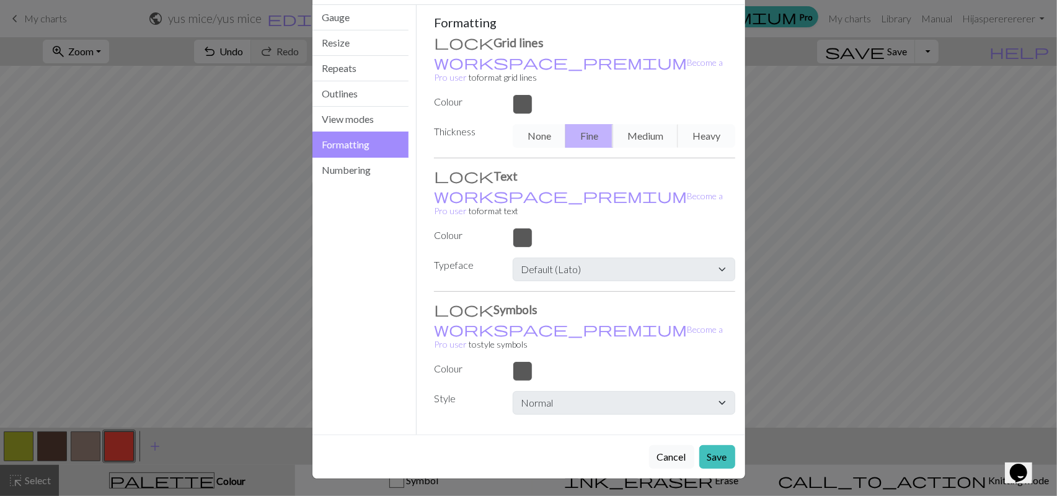
scroll to position [0, 0]
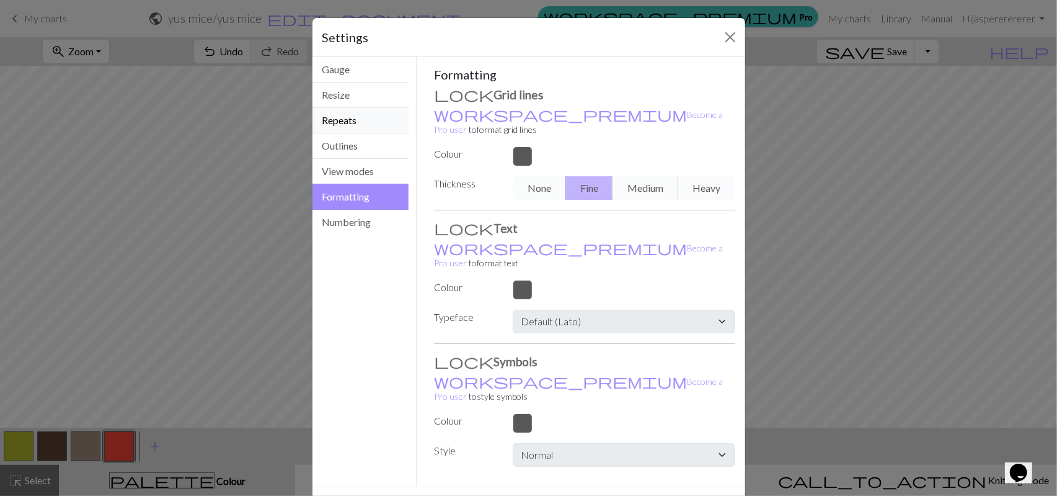
click at [347, 113] on button "Repeats" at bounding box center [361, 120] width 97 height 25
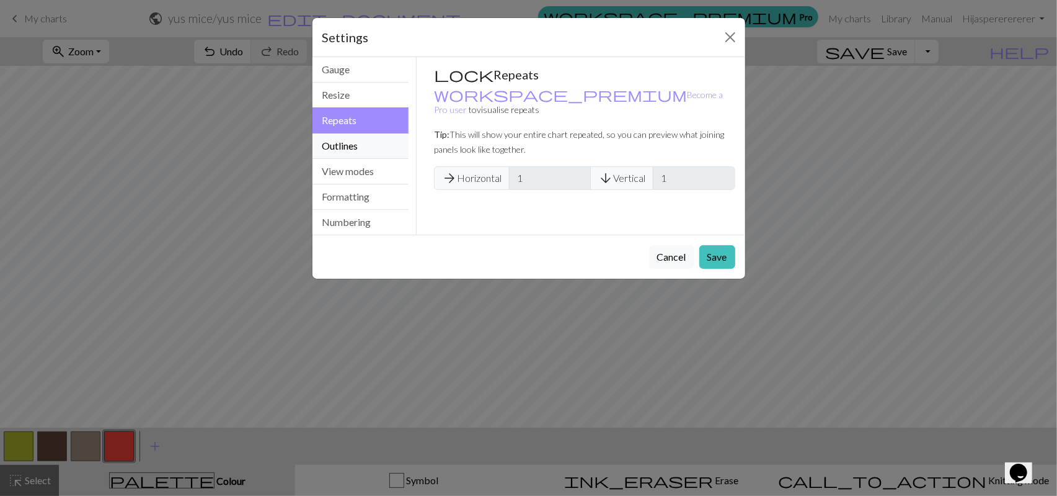
click at [351, 134] on button "Outlines" at bounding box center [361, 145] width 97 height 25
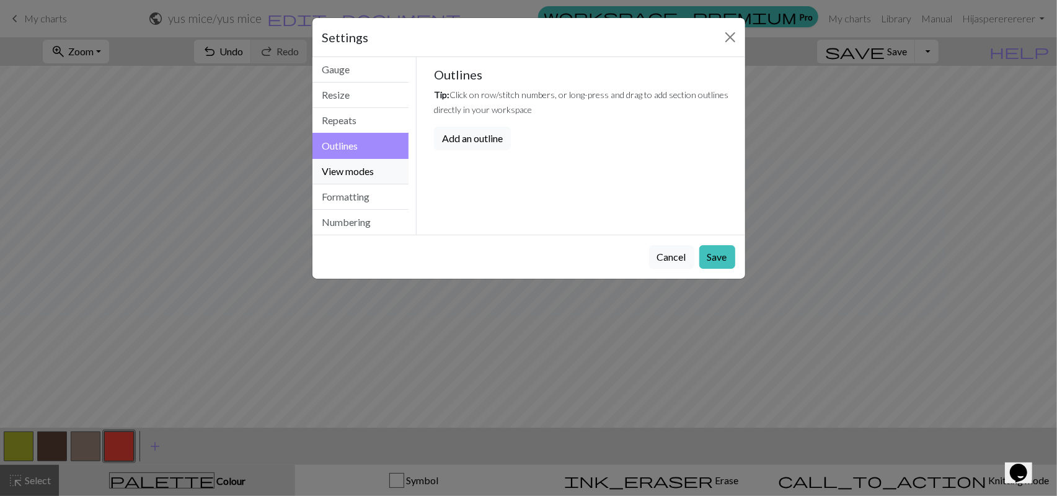
click at [362, 167] on button "View modes" at bounding box center [361, 171] width 97 height 25
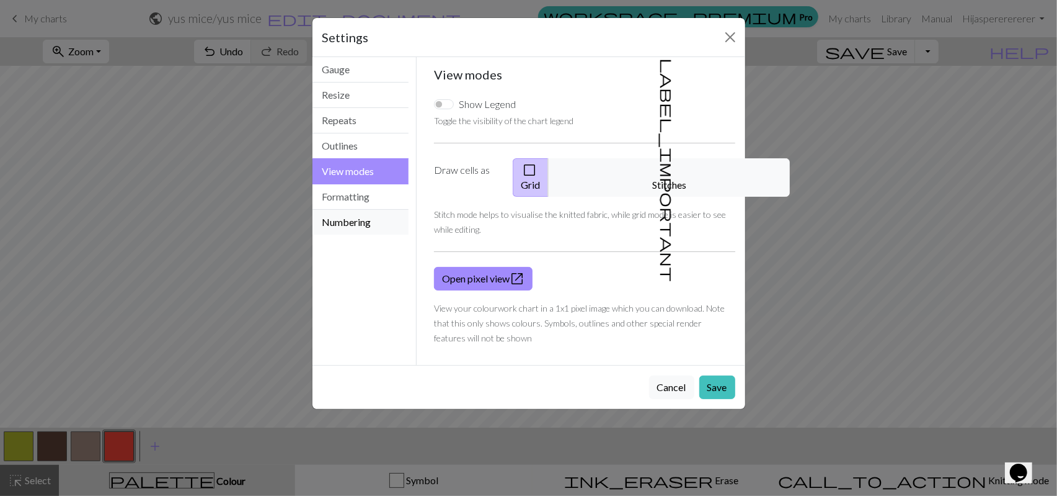
click at [358, 218] on button "Numbering" at bounding box center [361, 222] width 97 height 25
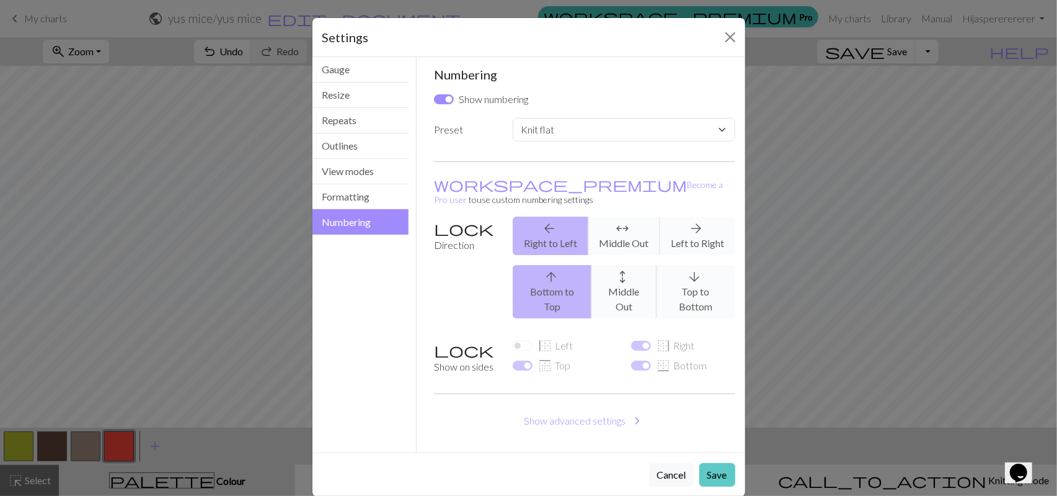
click at [716, 468] on button "Save" at bounding box center [718, 475] width 36 height 24
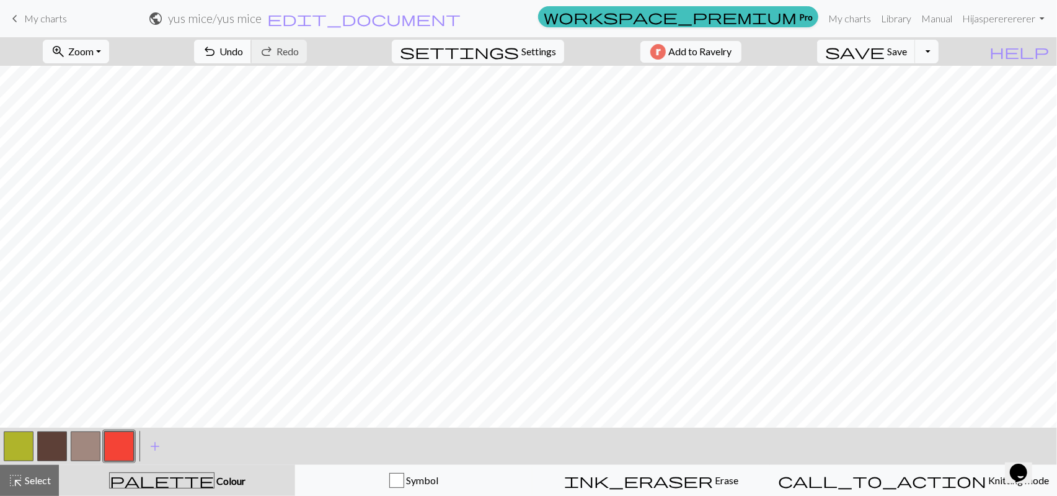
click at [229, 57] on span "Undo" at bounding box center [232, 51] width 24 height 12
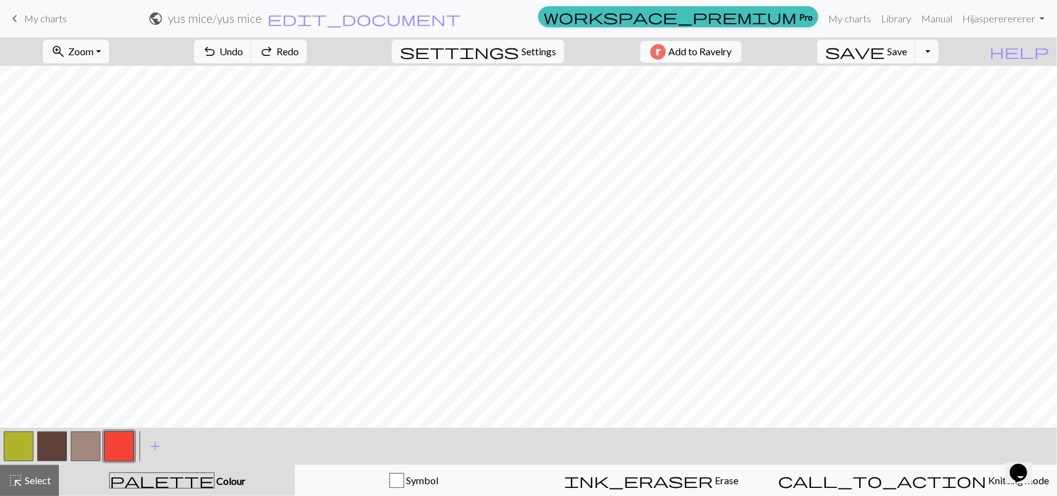
click at [24, 451] on button "button" at bounding box center [19, 446] width 30 height 30
click at [886, 59] on button "save Save Save" at bounding box center [866, 52] width 99 height 24
click at [935, 55] on button "Toggle Dropdown" at bounding box center [927, 52] width 24 height 24
click at [786, 95] on button "save_alt Download" at bounding box center [836, 99] width 205 height 20
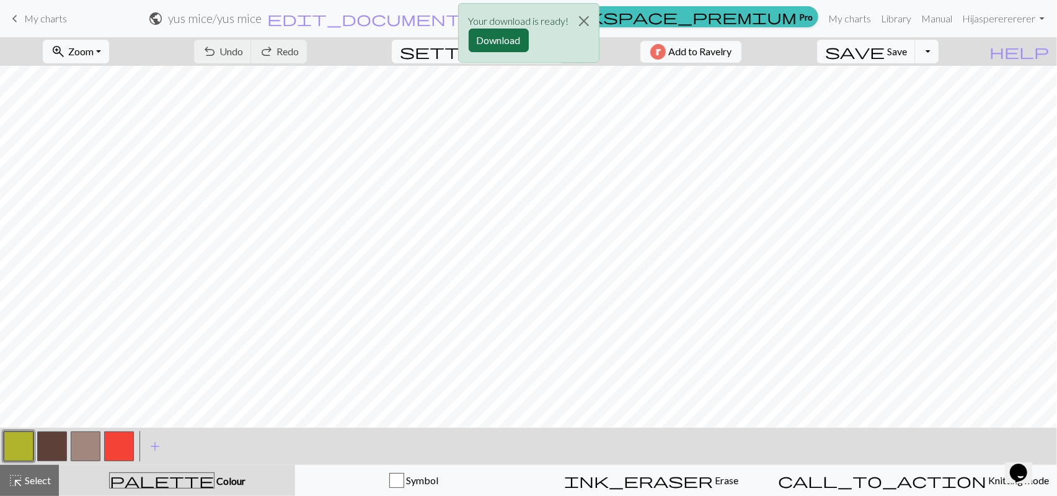
click at [505, 37] on button "Download" at bounding box center [499, 41] width 60 height 24
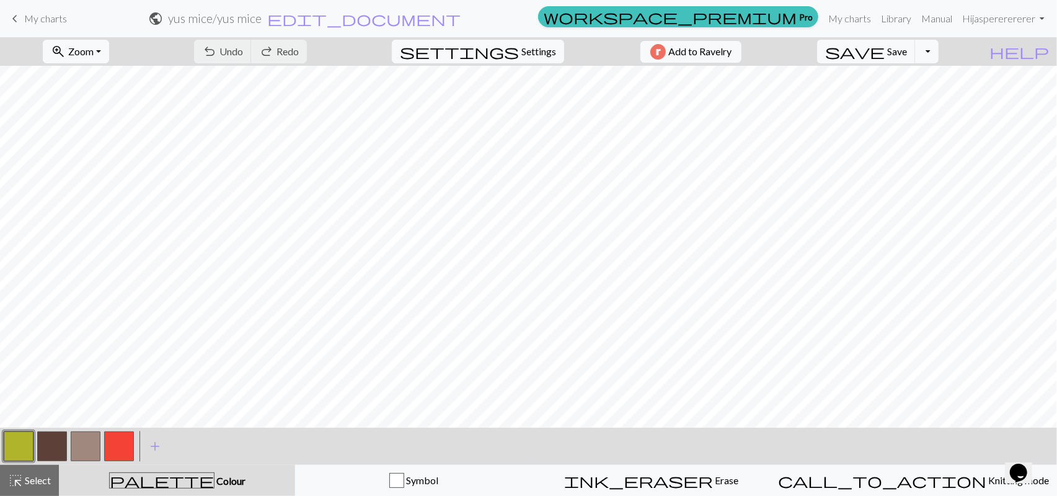
click at [117, 447] on button "button" at bounding box center [119, 446] width 30 height 30
click at [232, 56] on span "Undo" at bounding box center [232, 51] width 24 height 12
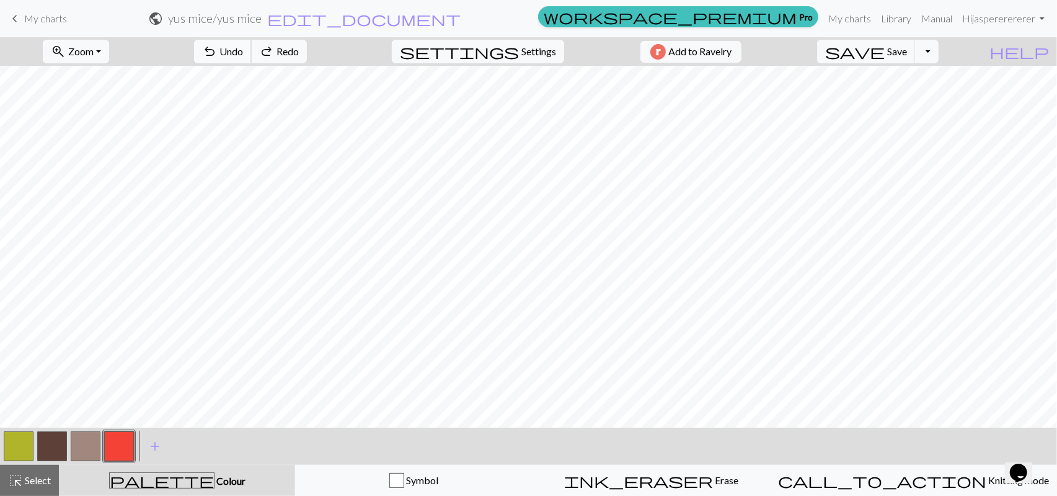
click at [232, 56] on span "Undo" at bounding box center [232, 51] width 24 height 12
click at [502, 59] on span "settings" at bounding box center [459, 51] width 119 height 17
select select "flat"
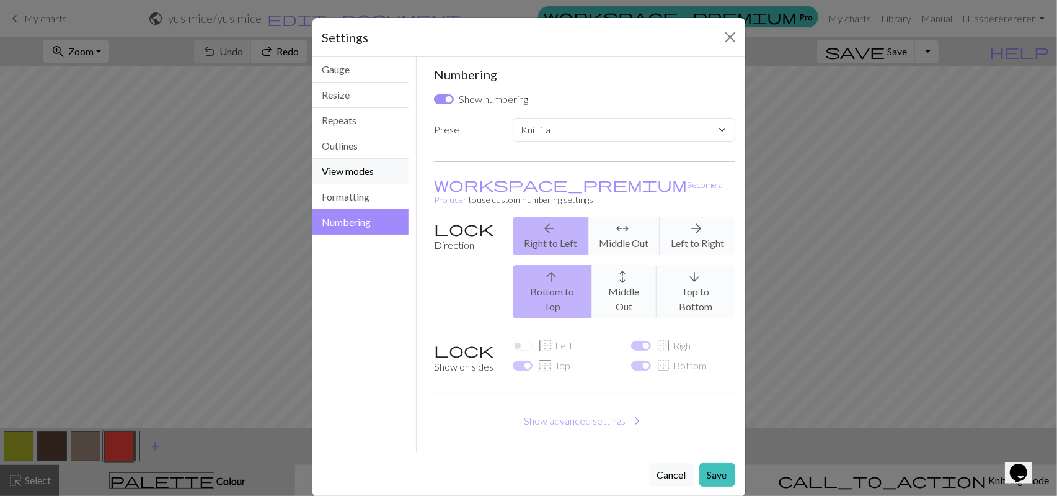
click at [352, 172] on button "View modes" at bounding box center [361, 171] width 97 height 25
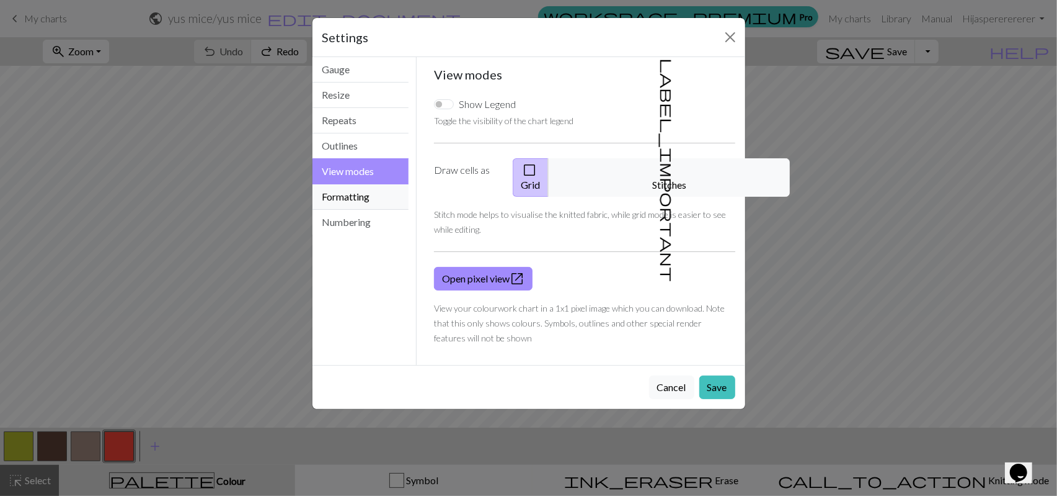
click at [359, 189] on button "Formatting" at bounding box center [361, 196] width 97 height 25
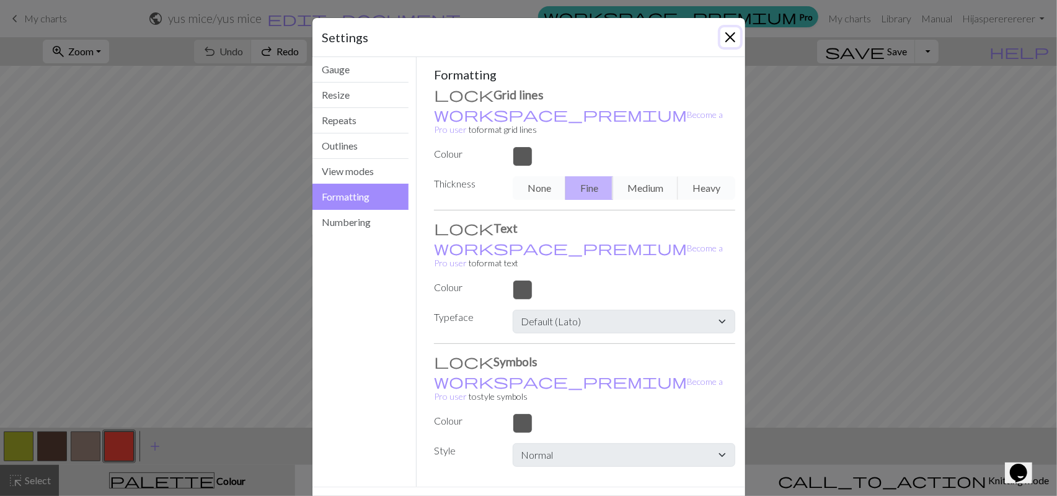
click at [724, 42] on button "Close" at bounding box center [731, 37] width 20 height 20
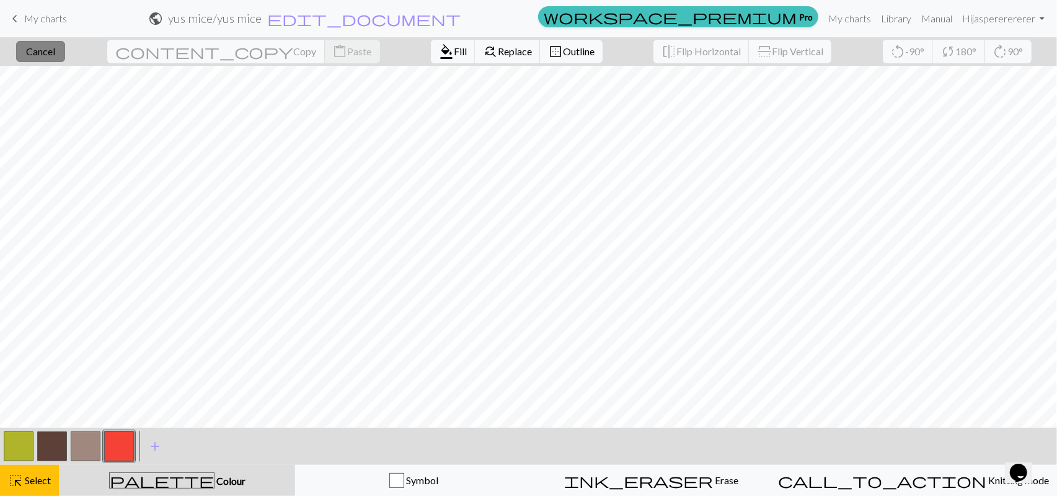
click at [49, 47] on span "Cancel" at bounding box center [40, 51] width 29 height 12
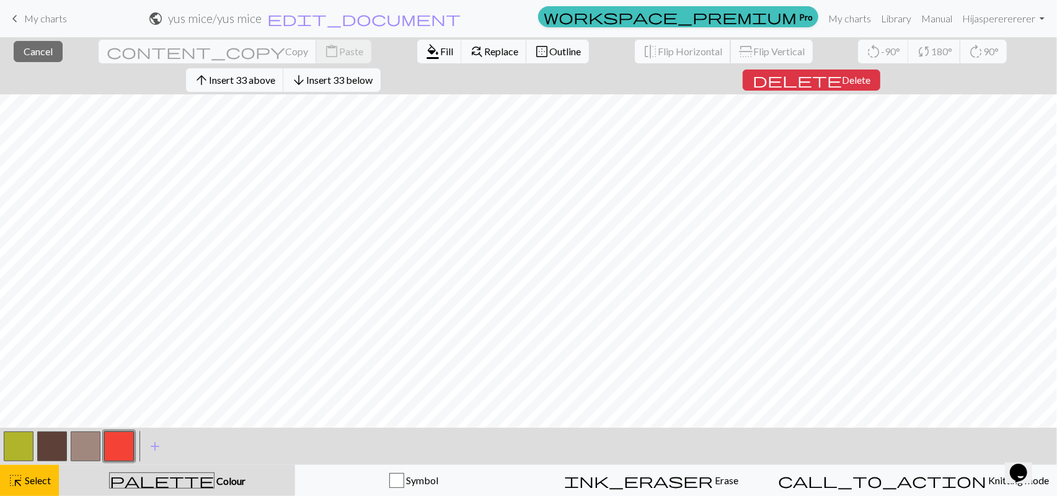
click at [690, 52] on span "Flip Horizontal" at bounding box center [690, 51] width 64 height 12
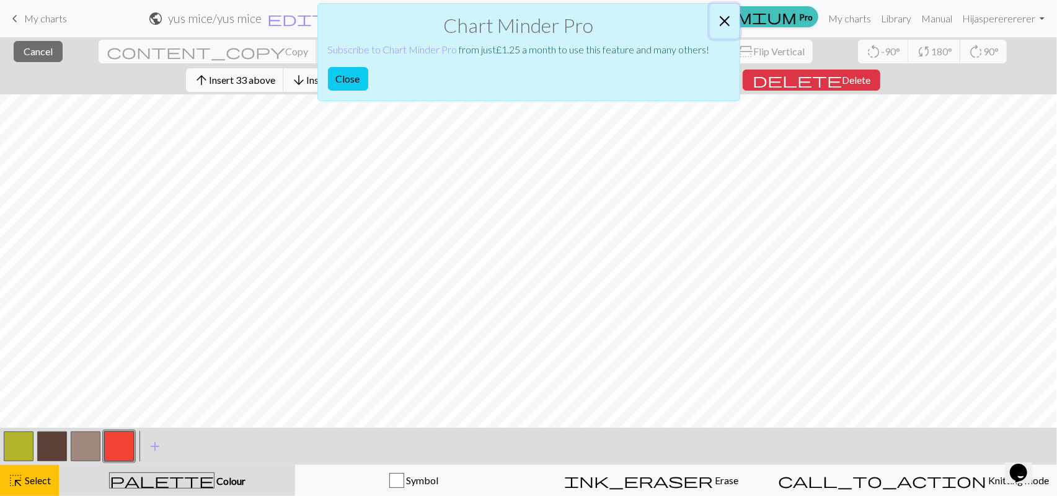
click at [725, 22] on button "Close" at bounding box center [725, 21] width 30 height 35
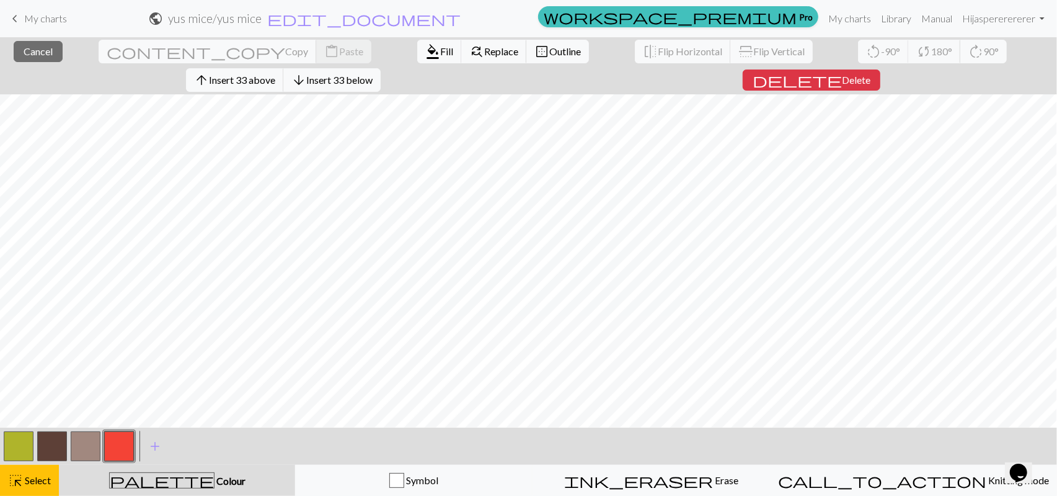
click at [662, 76] on div "close Cancel content_copy Copy content_paste Paste format_color_fill Fill find_…" at bounding box center [528, 65] width 1057 height 57
click at [48, 51] on span "Cancel" at bounding box center [38, 51] width 29 height 12
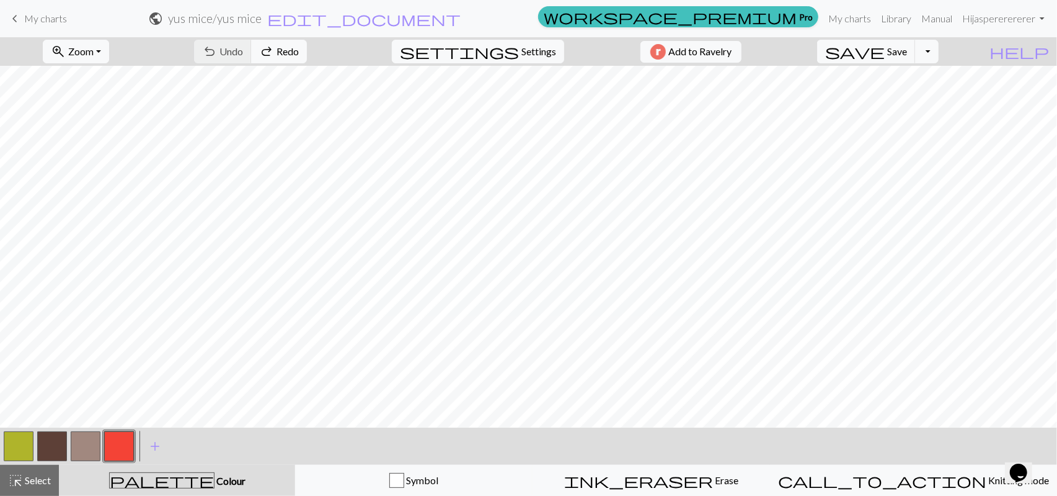
click at [12, 448] on button "button" at bounding box center [19, 446] width 30 height 30
click at [56, 444] on button "button" at bounding box center [52, 446] width 30 height 30
click at [24, 436] on button "button" at bounding box center [19, 446] width 30 height 30
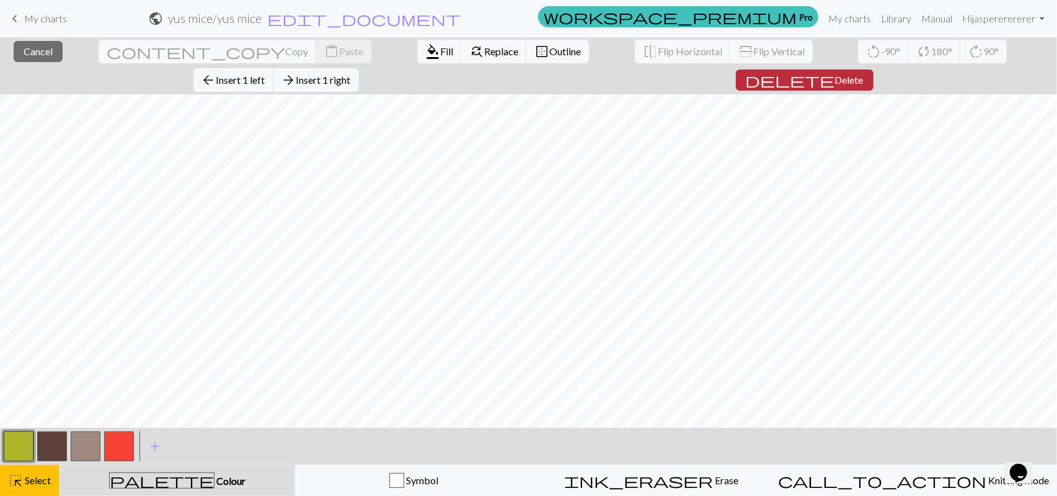
click at [820, 81] on span "delete" at bounding box center [790, 79] width 89 height 17
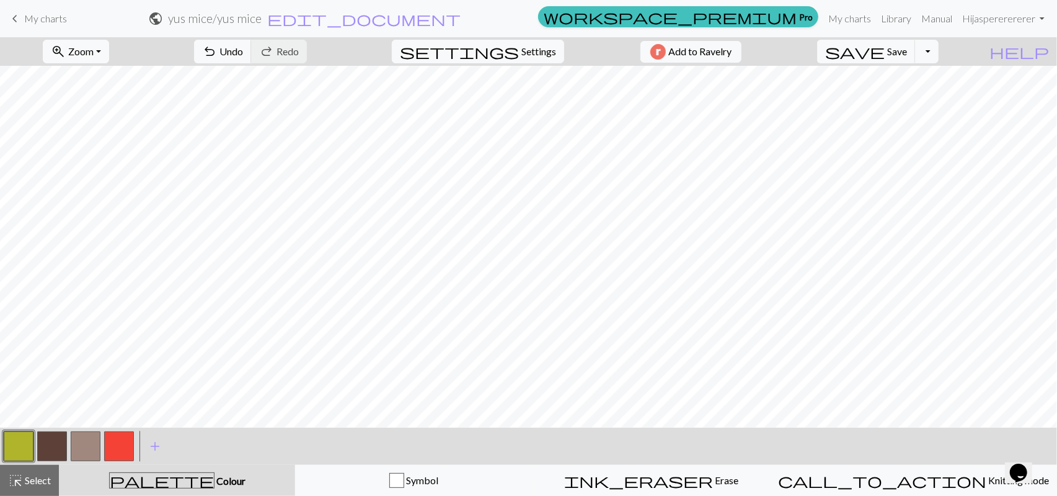
click at [29, 451] on button "button" at bounding box center [19, 446] width 30 height 30
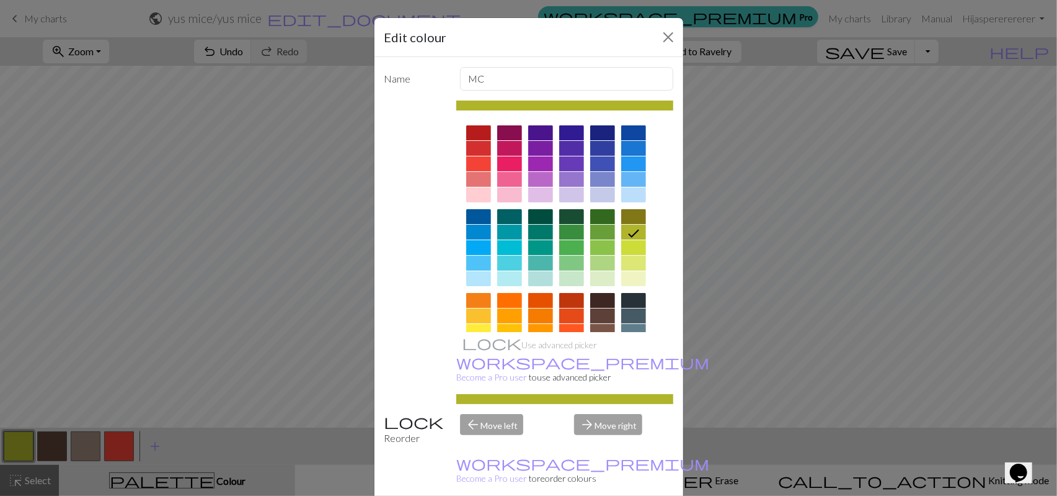
click at [242, 434] on div "Edit colour Name MC Use advanced picker workspace_premium Become a Pro user to …" at bounding box center [528, 248] width 1057 height 496
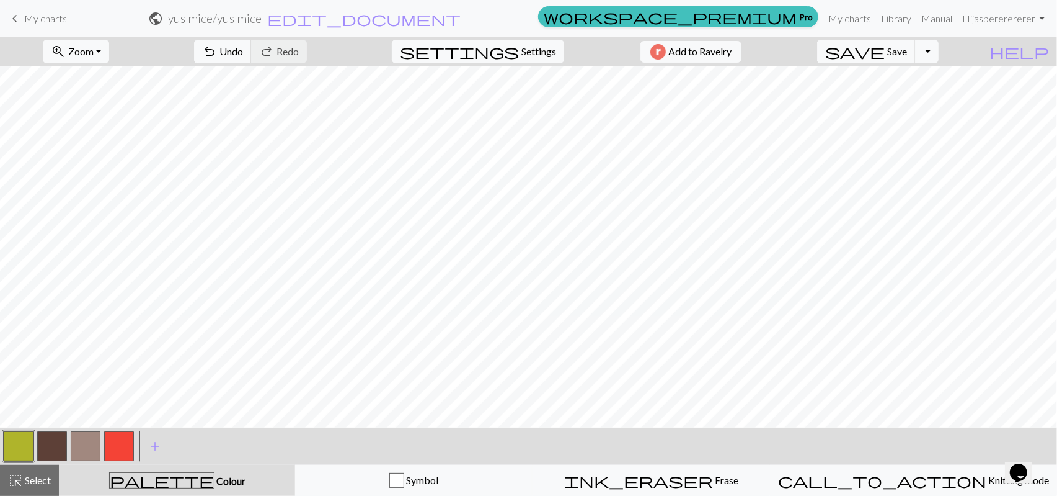
click at [56, 447] on button "button" at bounding box center [52, 446] width 30 height 30
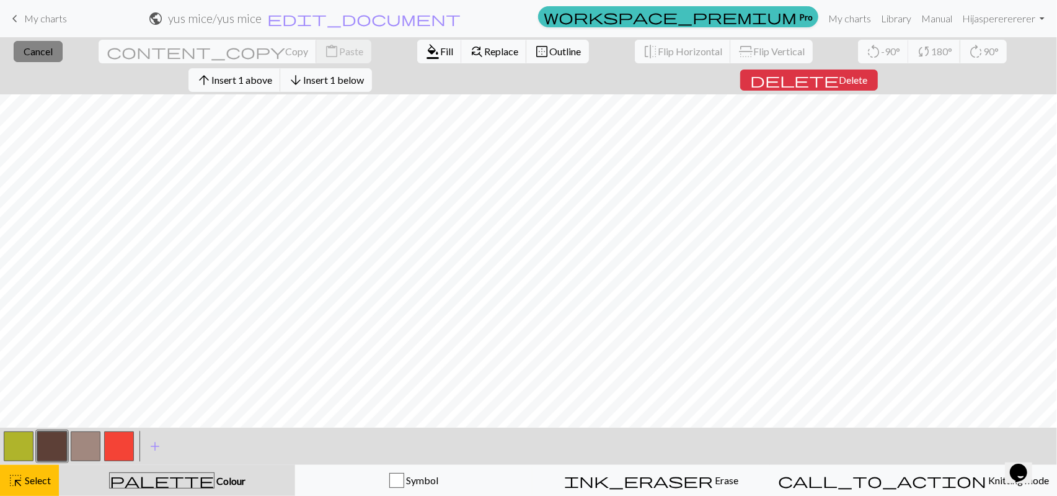
click at [50, 52] on span "Cancel" at bounding box center [38, 51] width 29 height 12
click at [773, 79] on span "delete" at bounding box center [794, 79] width 89 height 17
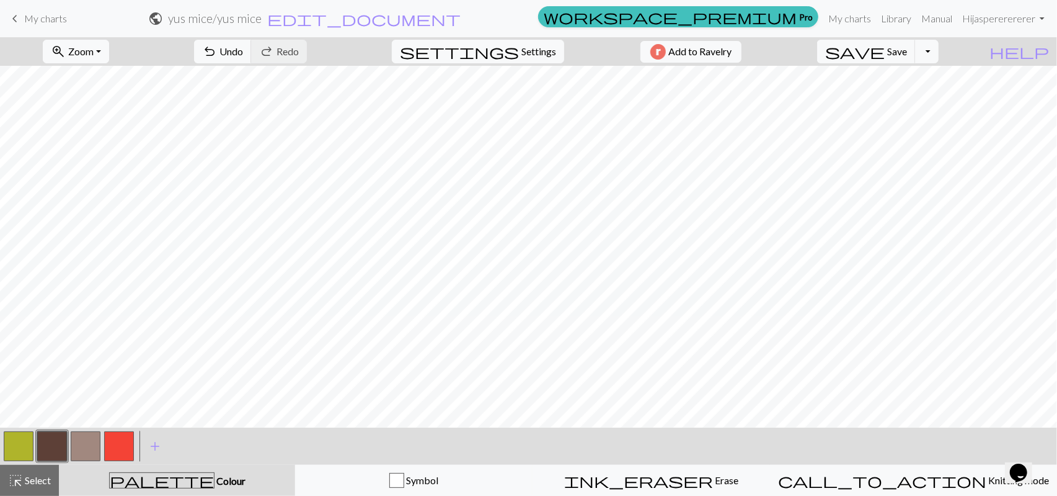
scroll to position [0, 0]
click at [930, 48] on button "Toggle Dropdown" at bounding box center [927, 52] width 24 height 24
click at [787, 94] on button "save_alt Download" at bounding box center [836, 99] width 205 height 20
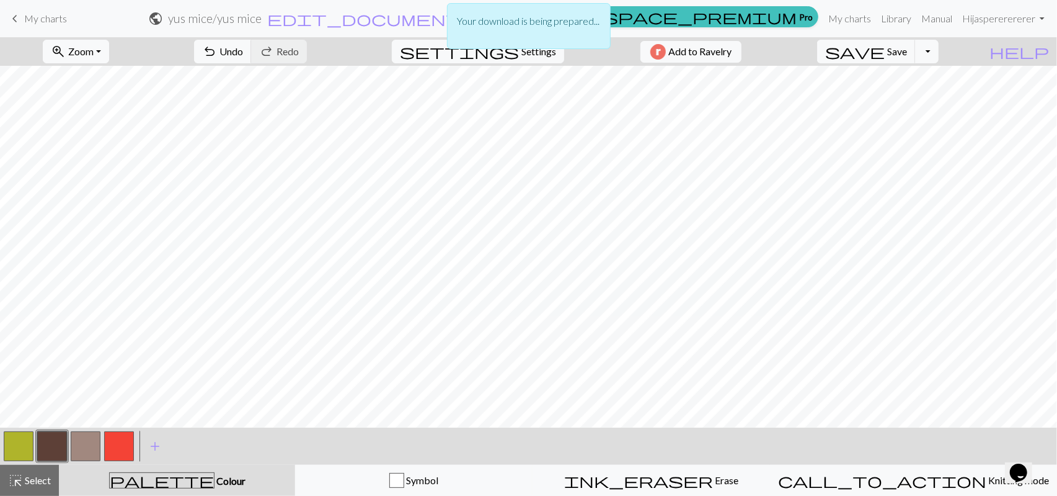
click at [878, 55] on div "Your download is being prepared..." at bounding box center [528, 29] width 1057 height 59
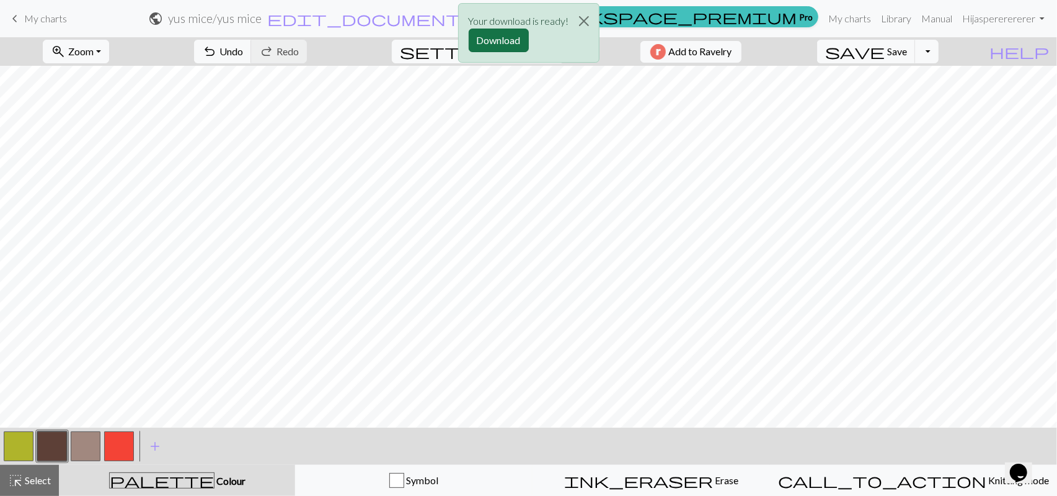
click at [512, 37] on button "Download" at bounding box center [499, 41] width 60 height 24
